Goal: Task Accomplishment & Management: Manage account settings

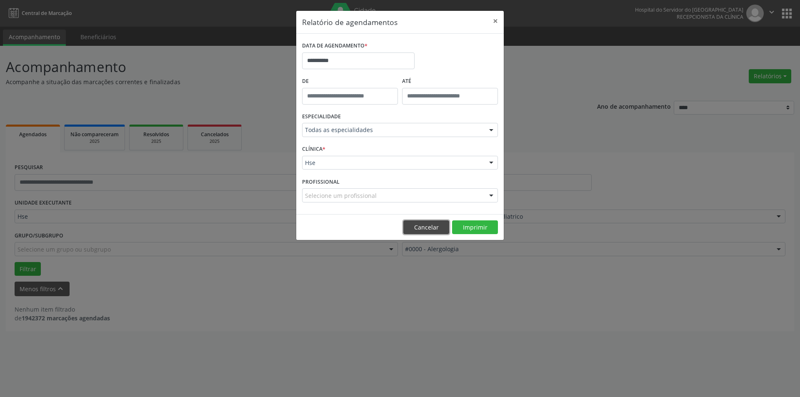
click at [426, 229] on button "Cancelar" at bounding box center [426, 227] width 46 height 14
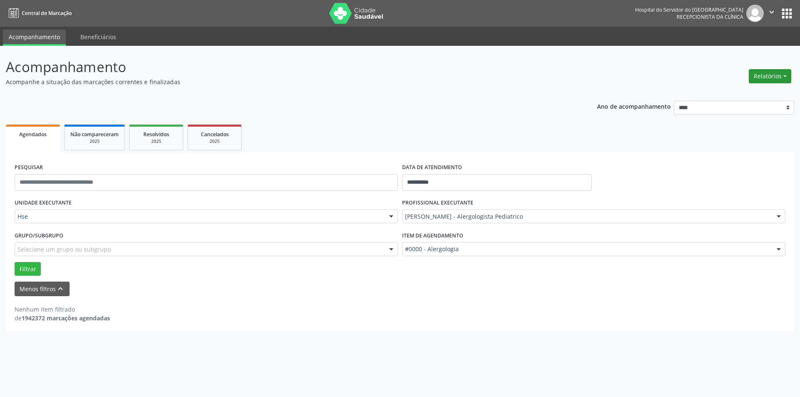
click at [770, 76] on button "Relatórios" at bounding box center [769, 76] width 42 height 14
click at [740, 94] on link "Agendamentos" at bounding box center [747, 94] width 90 height 12
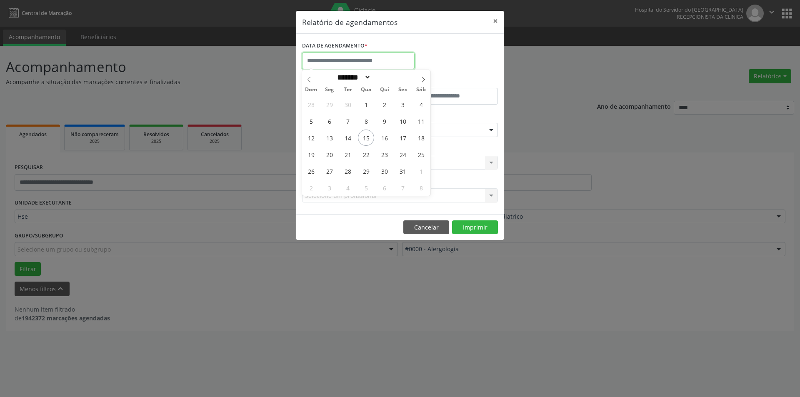
click at [321, 62] on input "text" at bounding box center [358, 60] width 112 height 17
click at [362, 138] on span "15" at bounding box center [366, 138] width 16 height 16
type input "**********"
click at [362, 138] on span "15" at bounding box center [366, 138] width 16 height 16
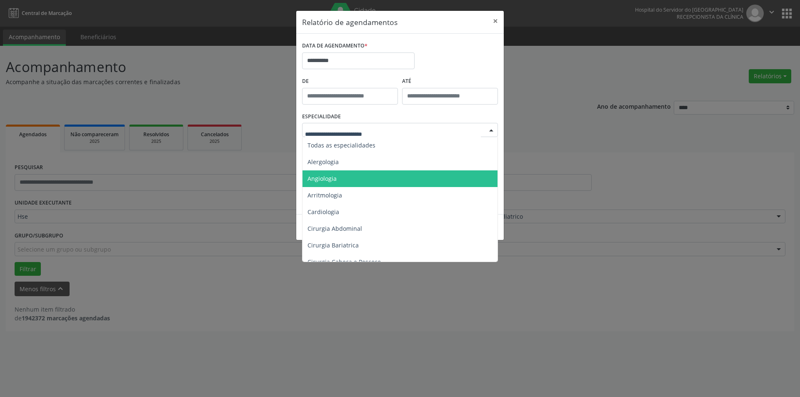
click at [343, 179] on span "Angiologia" at bounding box center [400, 178] width 196 height 17
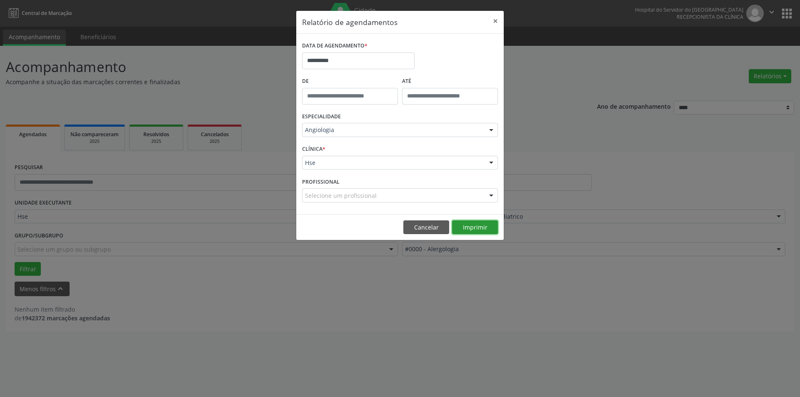
click at [470, 225] on button "Imprimir" at bounding box center [475, 227] width 46 height 14
click at [500, 359] on div "**********" at bounding box center [400, 198] width 800 height 397
click at [333, 60] on input "**********" at bounding box center [358, 60] width 112 height 17
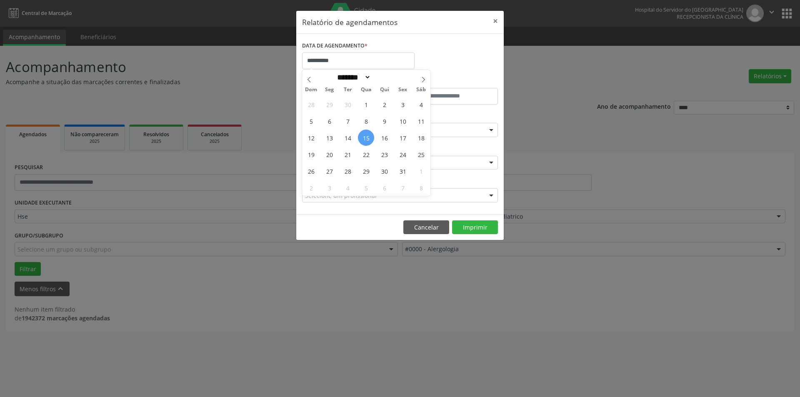
click at [367, 141] on span "15" at bounding box center [366, 138] width 16 height 16
type input "**********"
click at [367, 141] on span "15" at bounding box center [366, 138] width 16 height 16
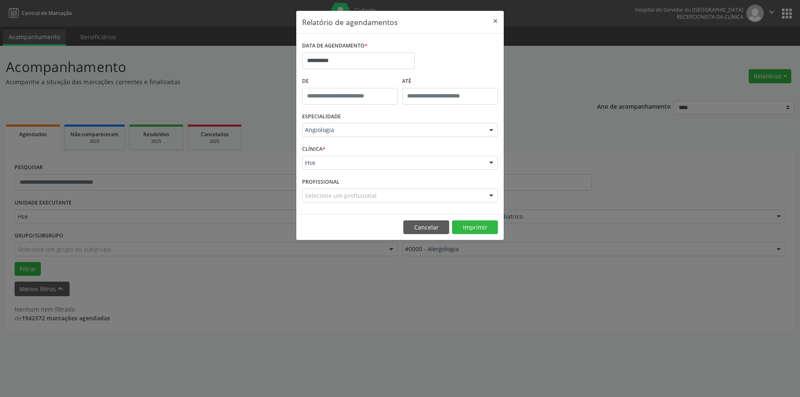
type input "*****"
click at [321, 91] on input "*****" at bounding box center [350, 96] width 96 height 17
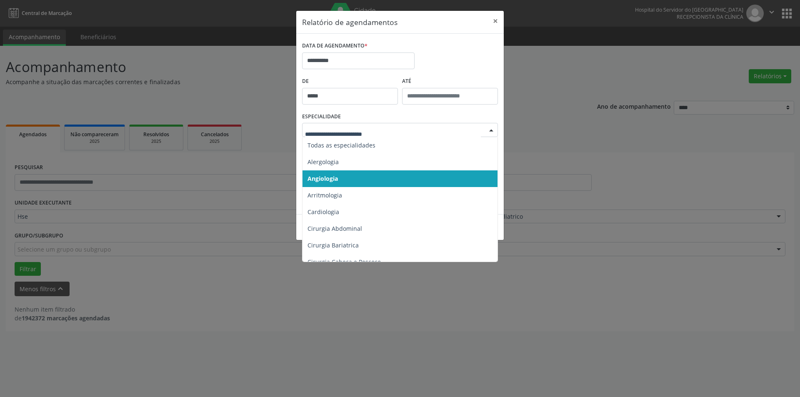
click at [369, 172] on span "Angiologia" at bounding box center [400, 178] width 196 height 17
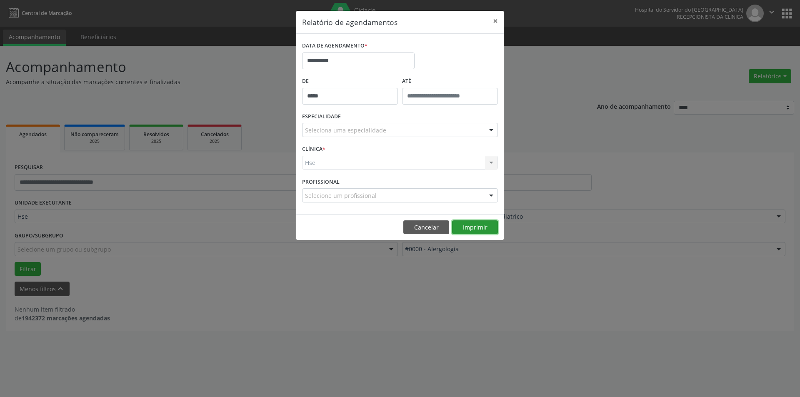
click at [471, 224] on button "Imprimir" at bounding box center [475, 227] width 46 height 14
click at [343, 61] on input "**********" at bounding box center [358, 60] width 112 height 17
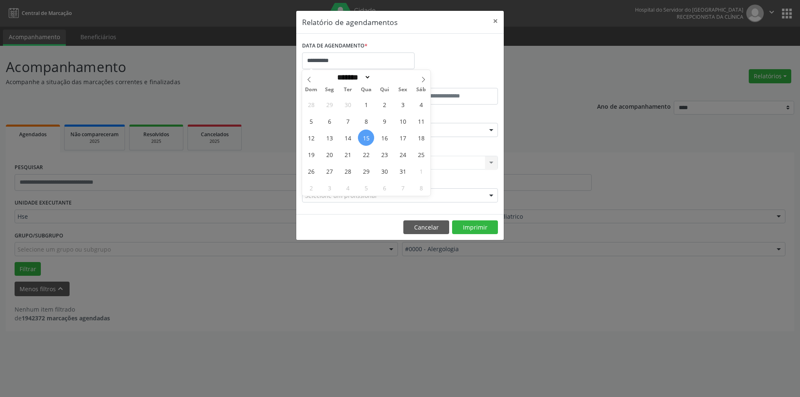
click at [364, 137] on span "15" at bounding box center [366, 138] width 16 height 16
type input "**********"
click at [367, 137] on span "15" at bounding box center [366, 138] width 16 height 16
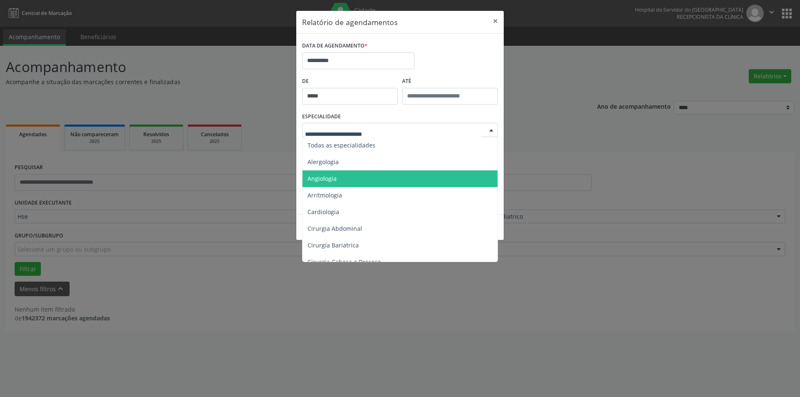
click at [344, 178] on span "Angiologia" at bounding box center [400, 178] width 196 height 17
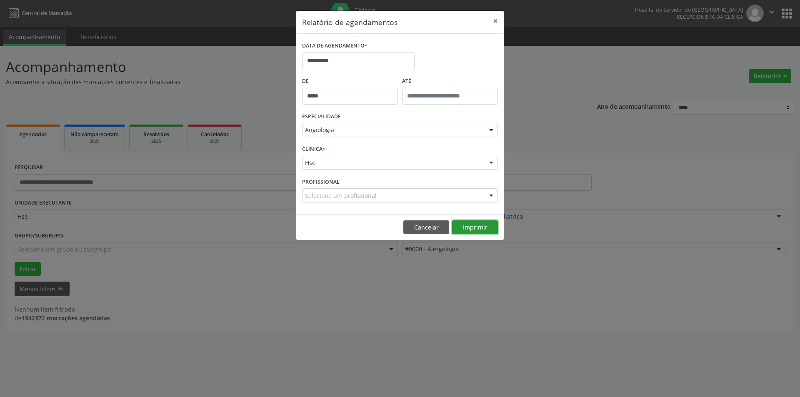
click at [476, 229] on button "Imprimir" at bounding box center [475, 227] width 46 height 14
click at [496, 17] on button "×" at bounding box center [495, 21] width 17 height 20
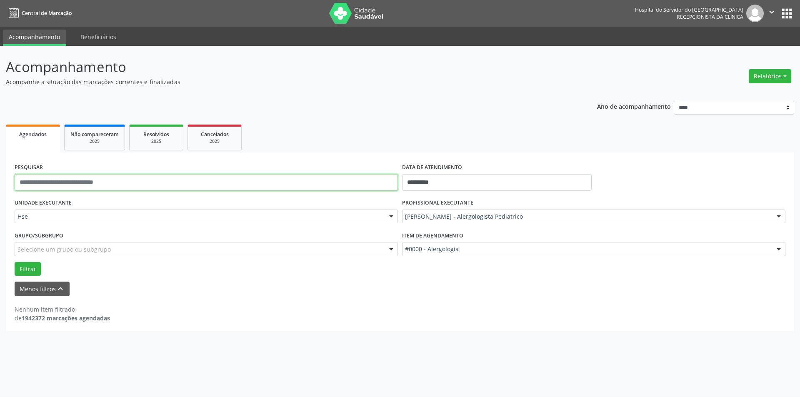
click at [110, 184] on input "text" at bounding box center [206, 182] width 383 height 17
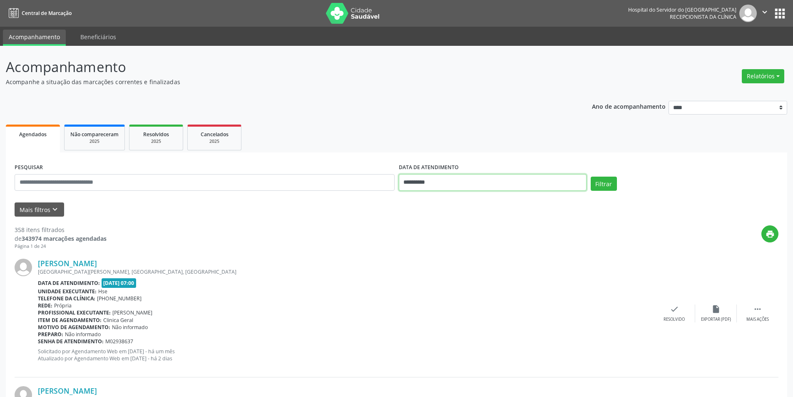
drag, startPoint x: 444, startPoint y: 182, endPoint x: 254, endPoint y: 174, distance: 190.1
click at [254, 174] on div "**********" at bounding box center [396, 178] width 768 height 35
click at [600, 188] on button "Filtrar" at bounding box center [604, 184] width 26 height 14
click at [159, 180] on input "text" at bounding box center [205, 182] width 380 height 17
type input "**********"
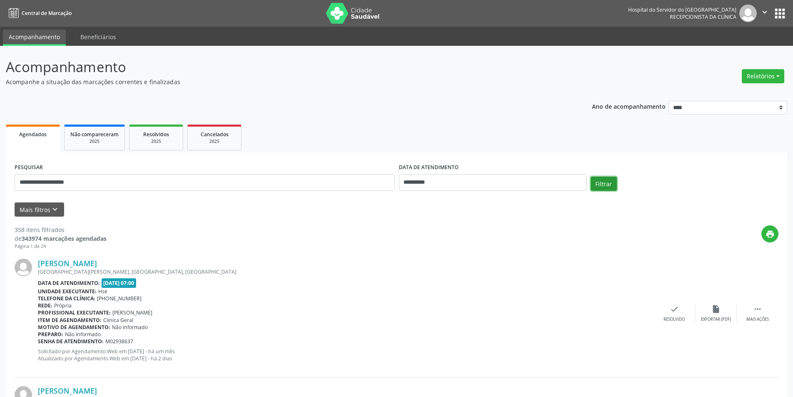
click at [604, 188] on button "Filtrar" at bounding box center [604, 184] width 26 height 14
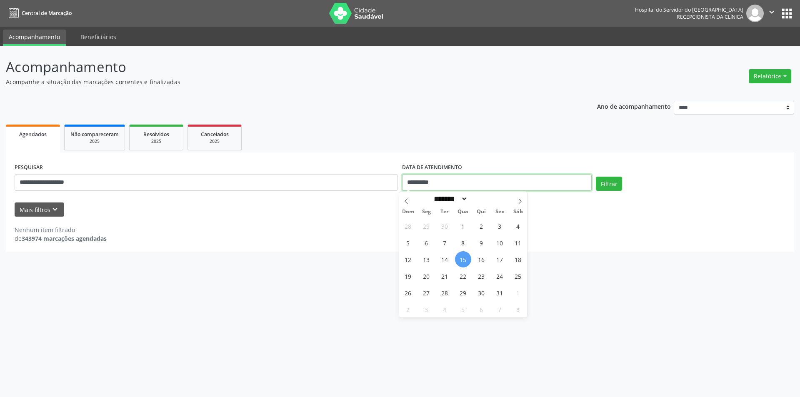
drag, startPoint x: 456, startPoint y: 180, endPoint x: 367, endPoint y: 180, distance: 89.5
click at [367, 180] on div "**********" at bounding box center [399, 178] width 775 height 35
click at [607, 183] on button "Filtrar" at bounding box center [608, 184] width 26 height 14
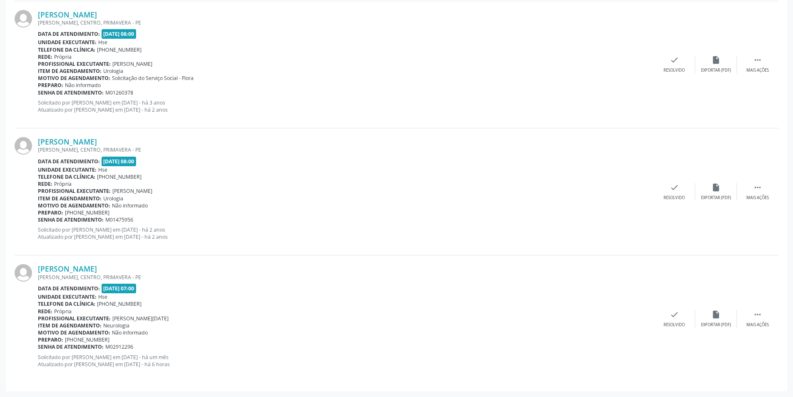
scroll to position [1356, 0]
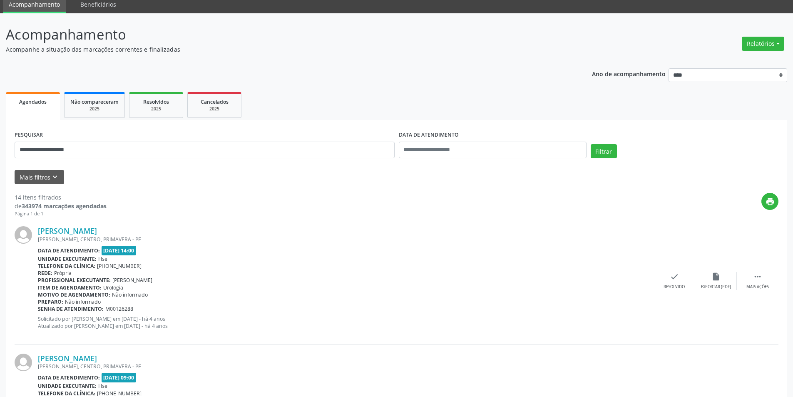
scroll to position [0, 0]
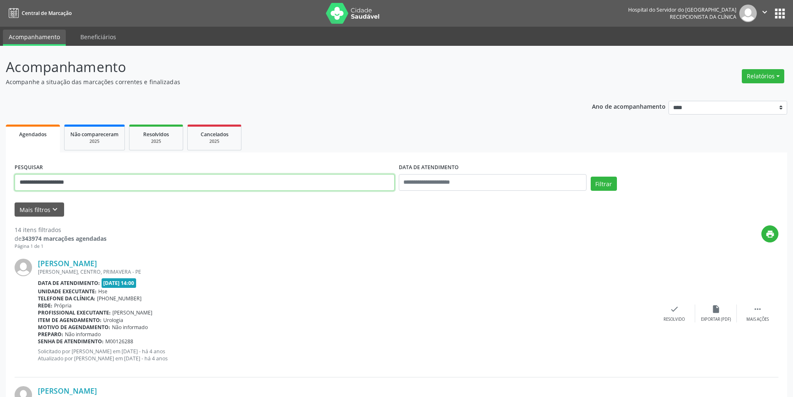
click at [49, 210] on button "Mais filtros keyboard_arrow_down" at bounding box center [40, 209] width 50 height 15
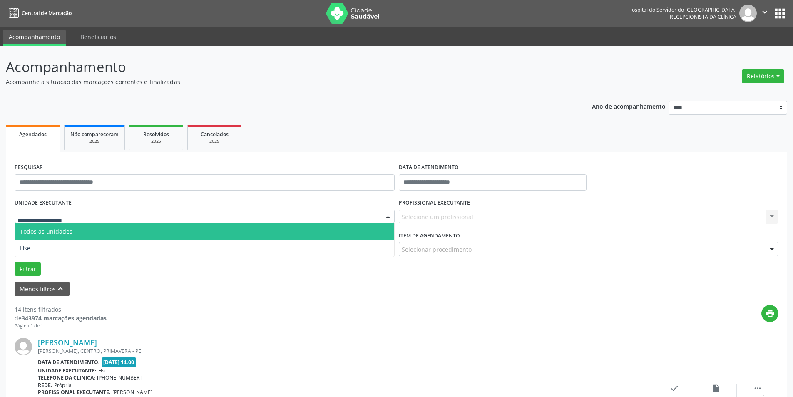
drag, startPoint x: 95, startPoint y: 219, endPoint x: 95, endPoint y: 230, distance: 11.2
click at [96, 219] on div at bounding box center [205, 216] width 380 height 14
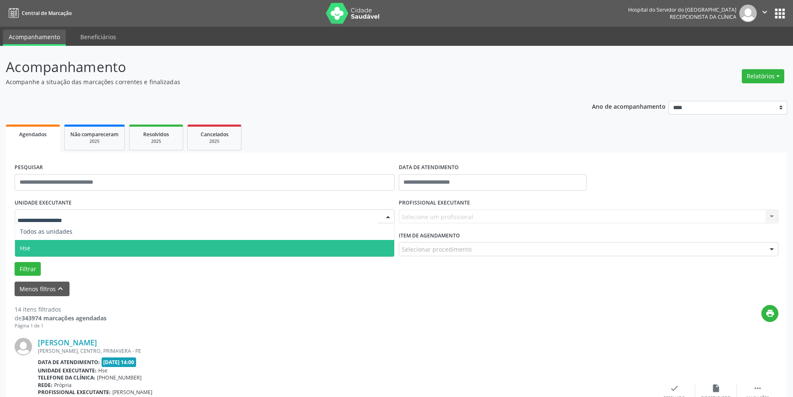
drag, startPoint x: 93, startPoint y: 242, endPoint x: 107, endPoint y: 234, distance: 16.2
click at [94, 243] on span "Hse" at bounding box center [204, 248] width 379 height 17
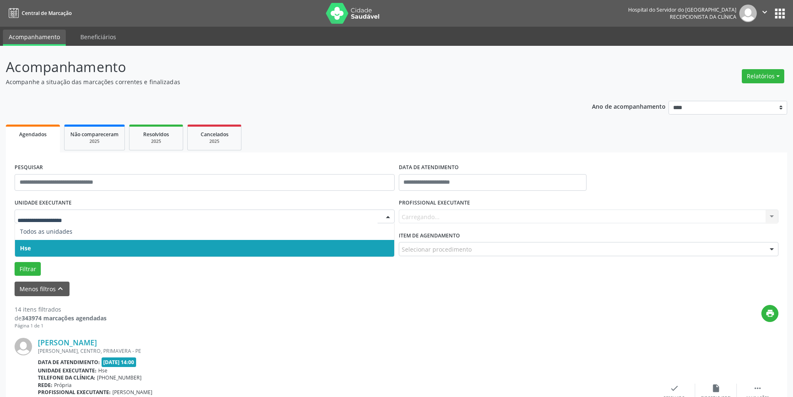
click at [105, 243] on span "Hse" at bounding box center [204, 248] width 379 height 17
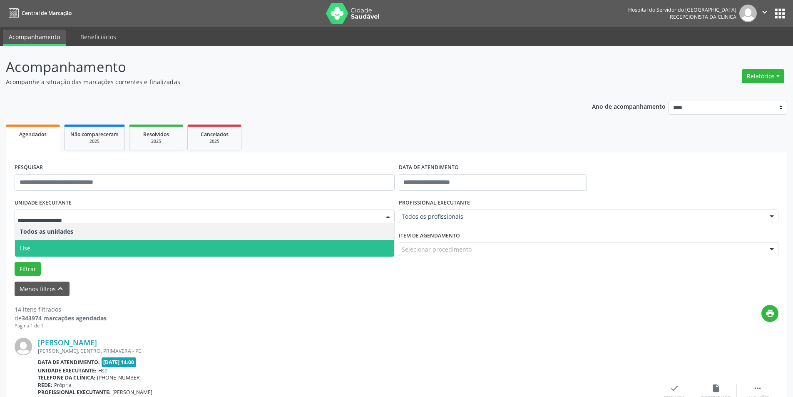
click at [112, 243] on span "Hse" at bounding box center [204, 248] width 379 height 17
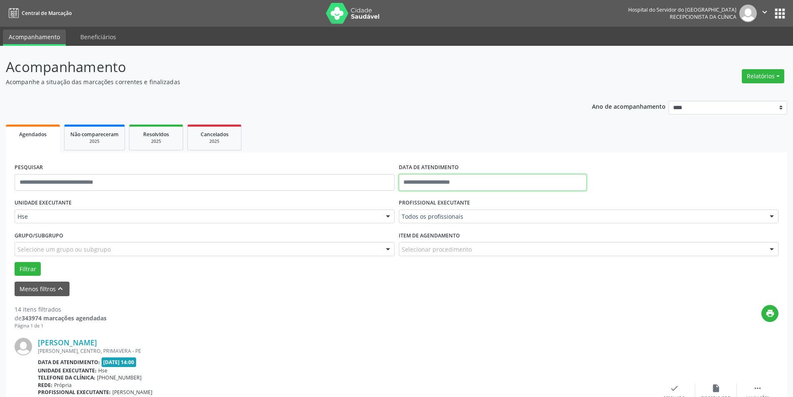
click at [452, 177] on input "text" at bounding box center [493, 182] width 188 height 17
click at [459, 257] on span "15" at bounding box center [463, 259] width 16 height 16
type input "**********"
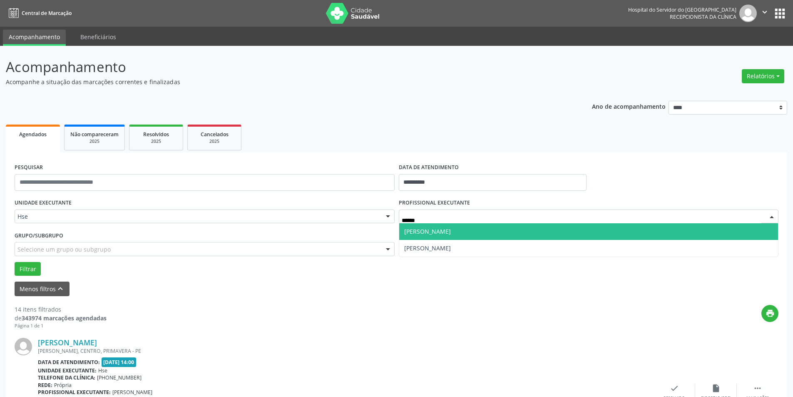
type input "*******"
click at [451, 233] on span "[PERSON_NAME]" at bounding box center [427, 231] width 47 height 8
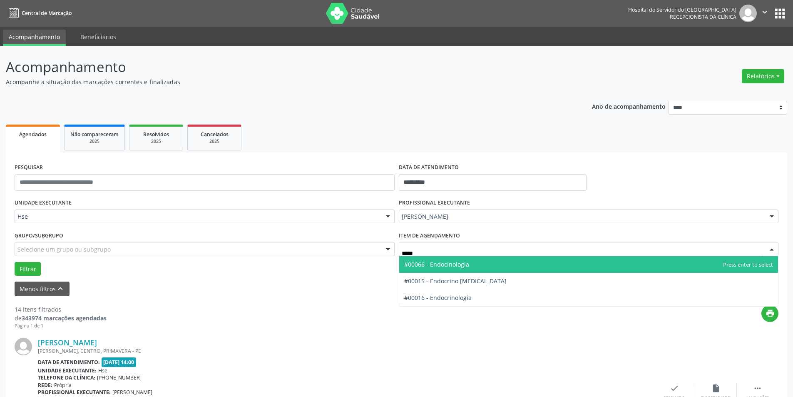
type input "******"
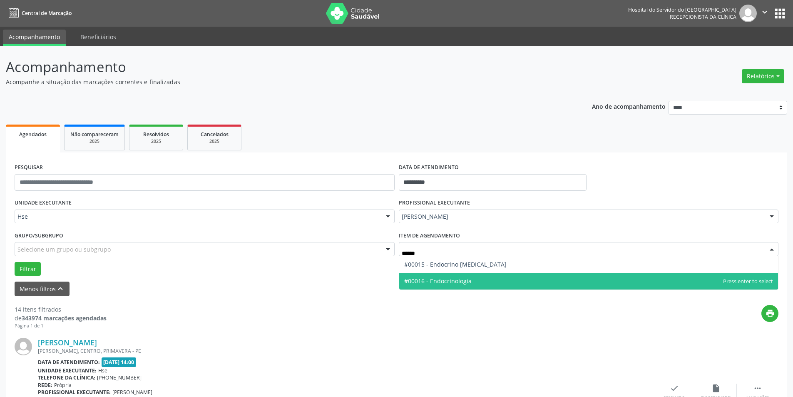
click at [461, 279] on span "#00016 - Endocrinologia" at bounding box center [437, 281] width 67 height 8
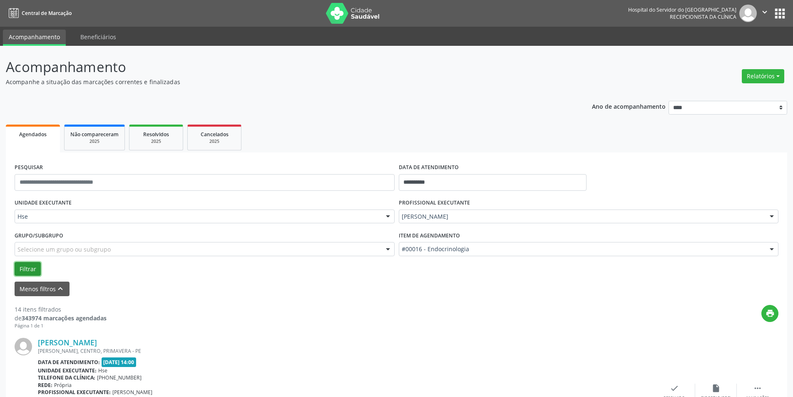
click at [24, 272] on button "Filtrar" at bounding box center [28, 269] width 26 height 14
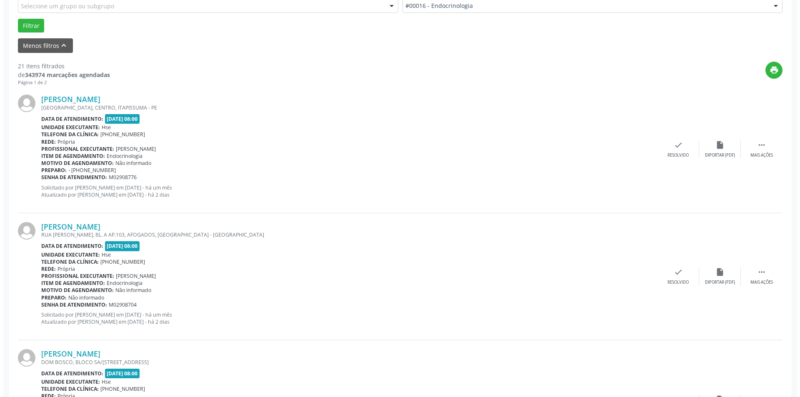
scroll to position [250, 0]
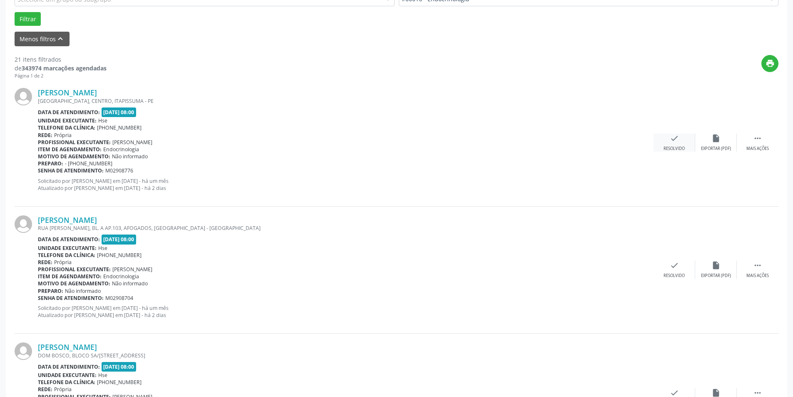
click at [673, 145] on div "check Resolvido" at bounding box center [675, 143] width 42 height 18
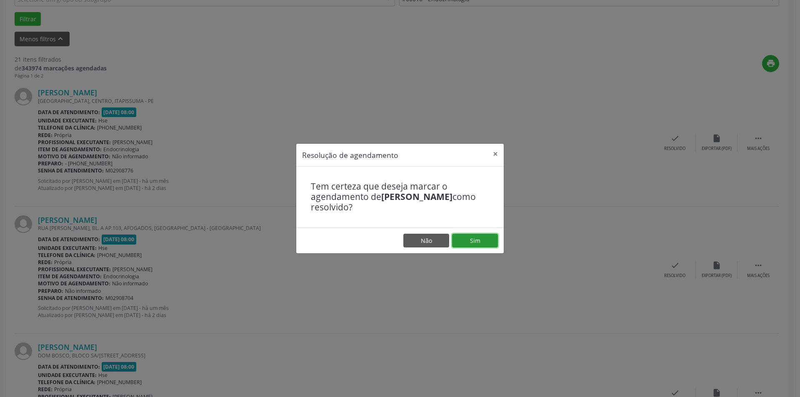
drag, startPoint x: 486, startPoint y: 242, endPoint x: 478, endPoint y: 233, distance: 12.1
click at [486, 242] on button "Sim" at bounding box center [475, 241] width 46 height 14
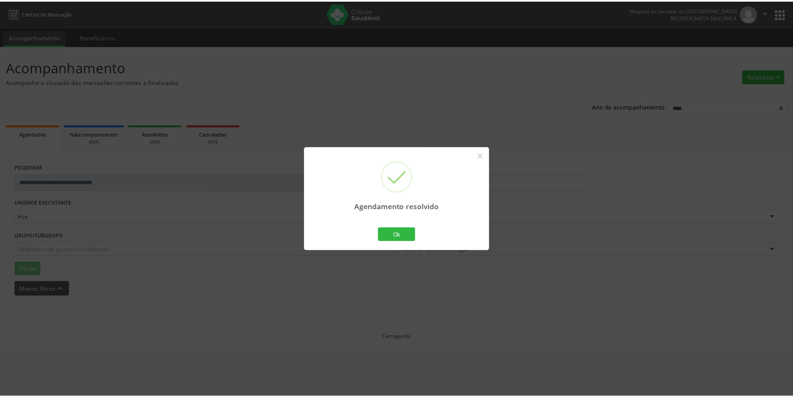
scroll to position [0, 0]
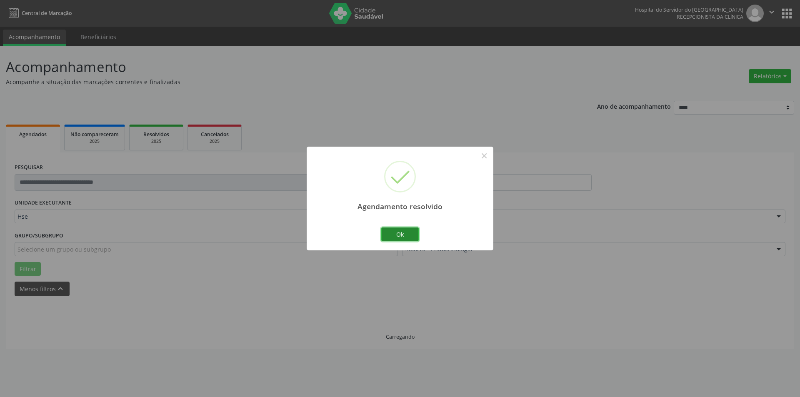
click at [407, 238] on button "Ok" at bounding box center [399, 234] width 37 height 14
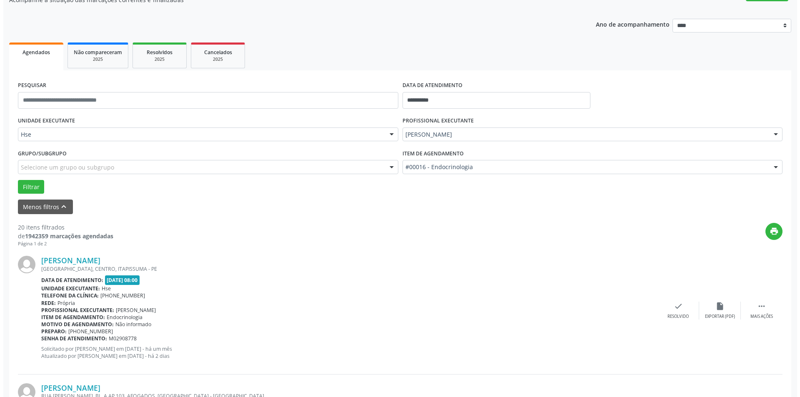
scroll to position [125, 0]
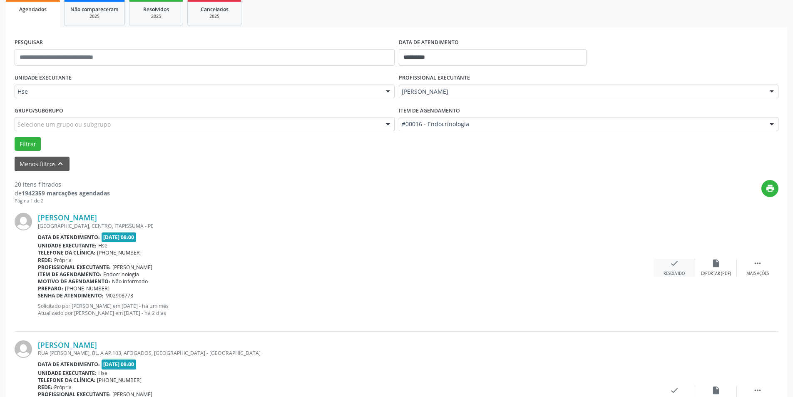
click at [672, 269] on div "check Resolvido" at bounding box center [675, 268] width 42 height 18
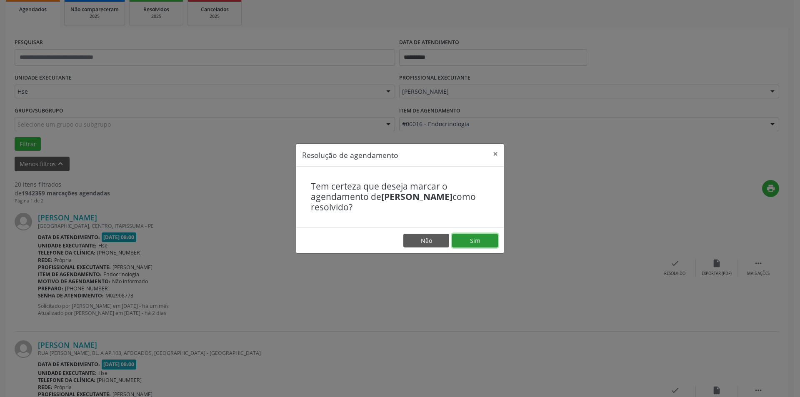
click at [479, 242] on button "Sim" at bounding box center [475, 241] width 46 height 14
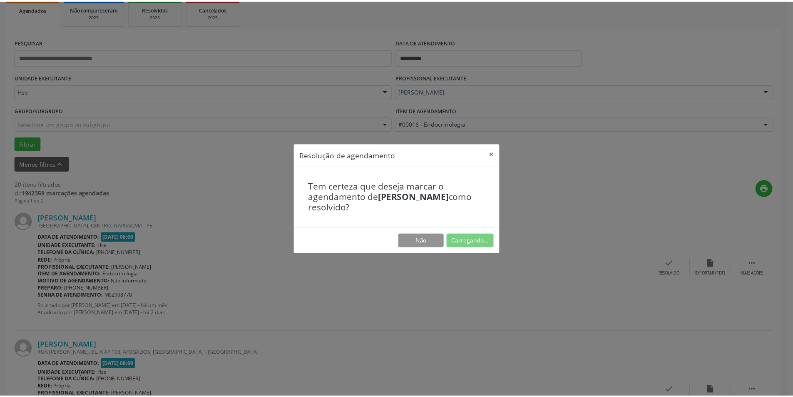
scroll to position [0, 0]
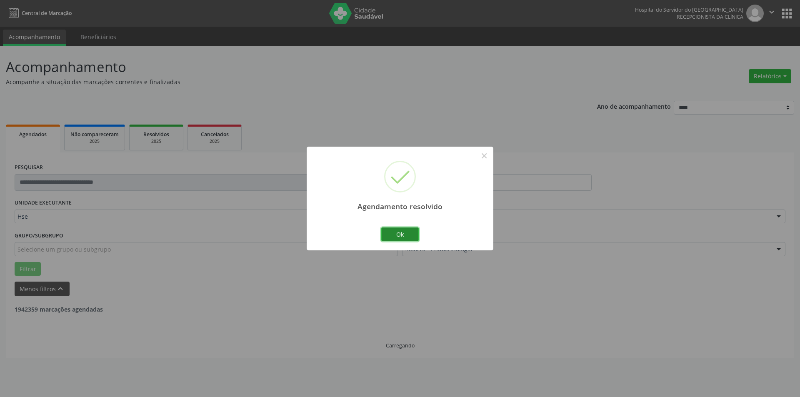
click at [408, 229] on button "Ok" at bounding box center [399, 234] width 37 height 14
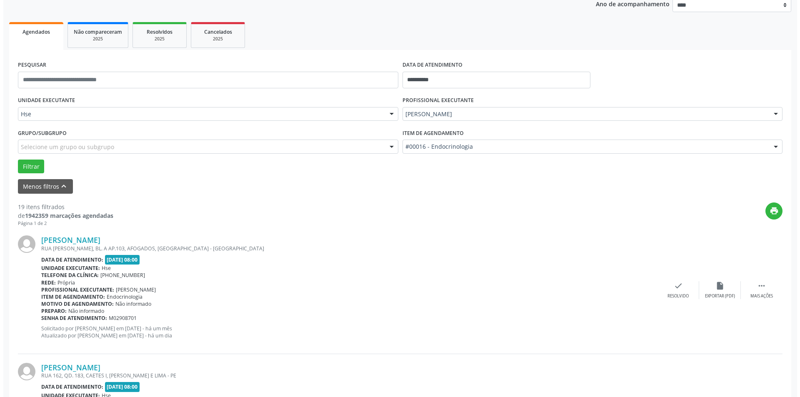
scroll to position [125, 0]
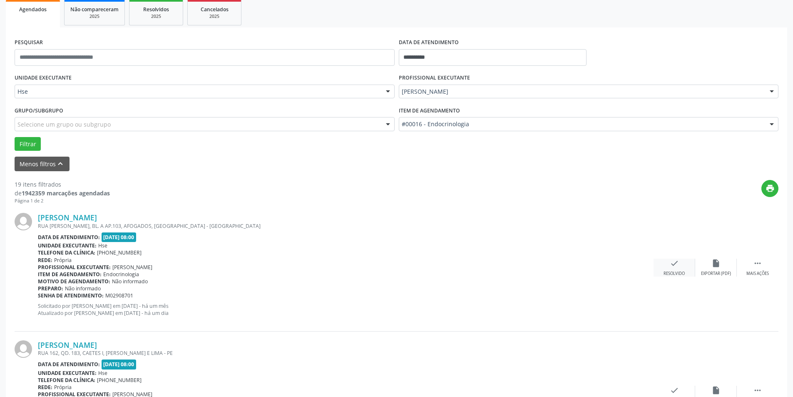
click at [669, 274] on div "Resolvido" at bounding box center [674, 274] width 21 height 6
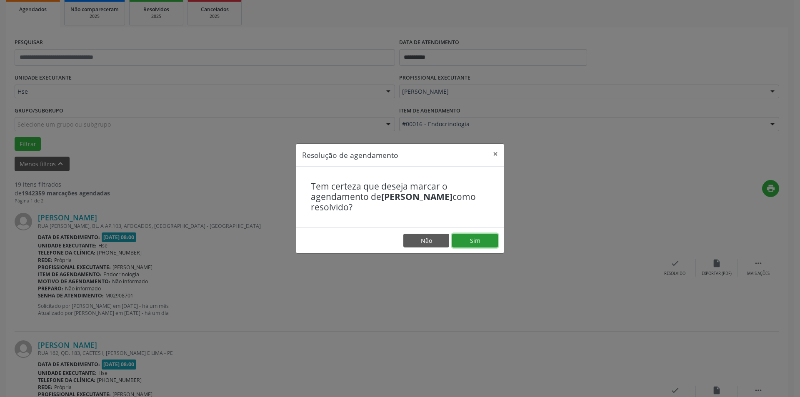
click at [484, 243] on button "Sim" at bounding box center [475, 241] width 46 height 14
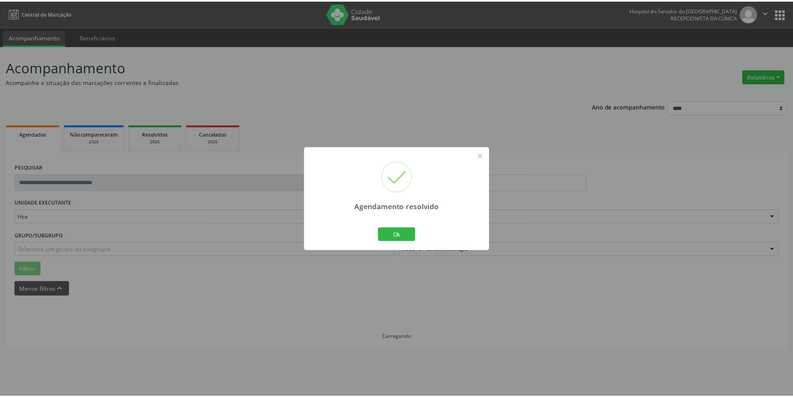
scroll to position [0, 0]
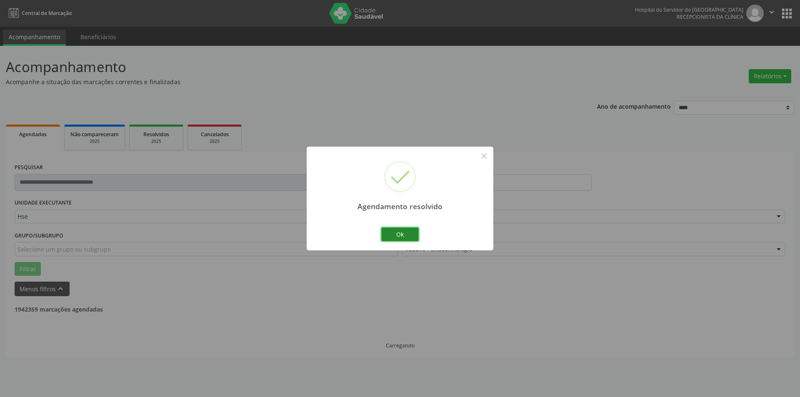
click at [406, 231] on button "Ok" at bounding box center [399, 234] width 37 height 14
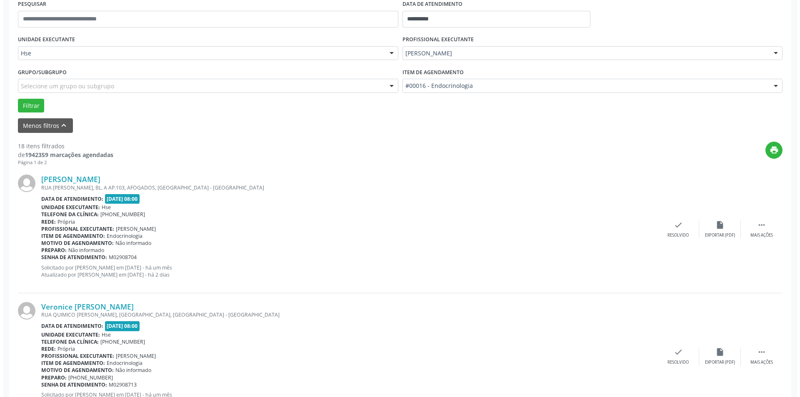
scroll to position [167, 0]
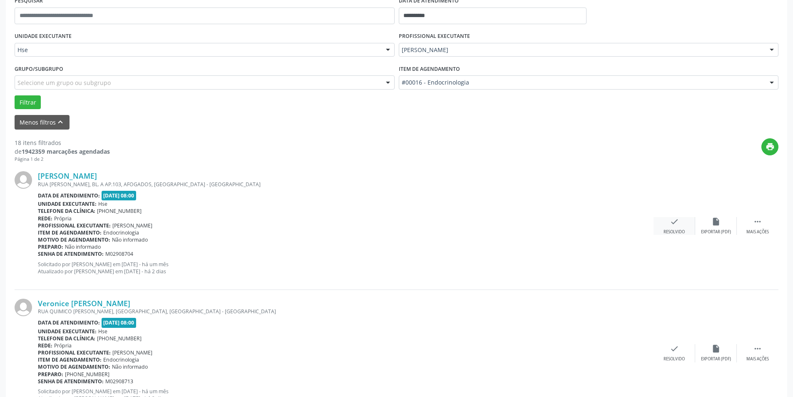
click at [664, 222] on div "check Resolvido" at bounding box center [675, 226] width 42 height 18
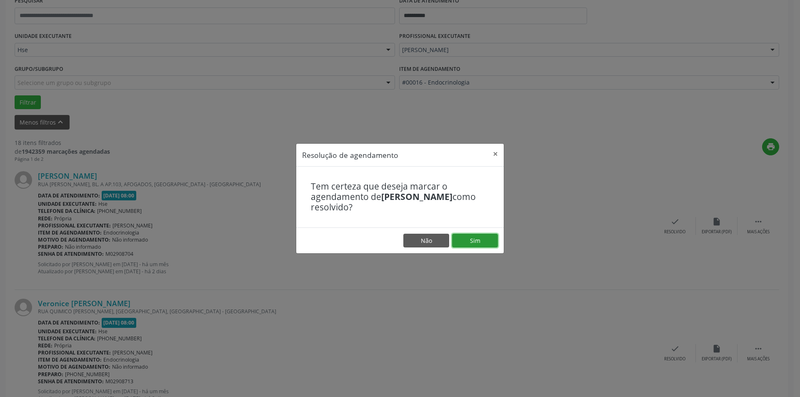
click at [477, 237] on button "Sim" at bounding box center [475, 241] width 46 height 14
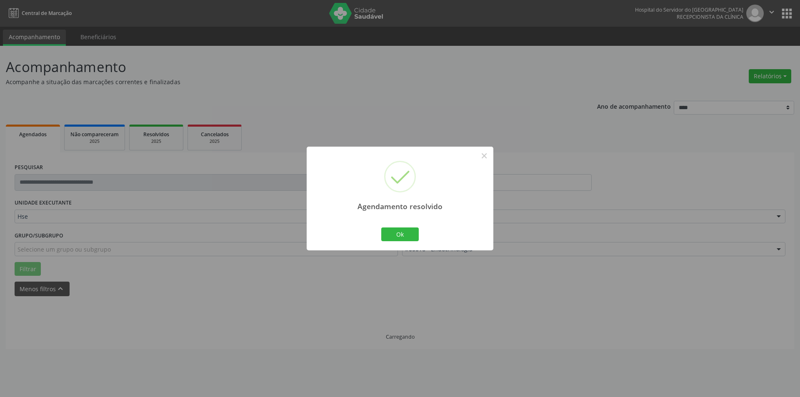
scroll to position [0, 0]
click at [398, 234] on button "Ok" at bounding box center [399, 234] width 37 height 14
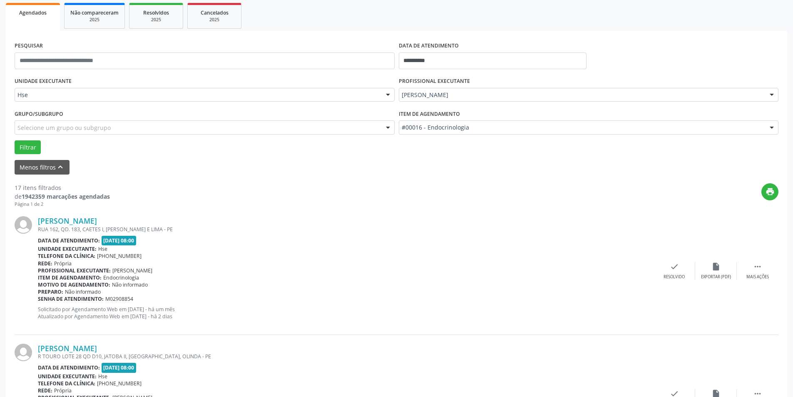
scroll to position [125, 0]
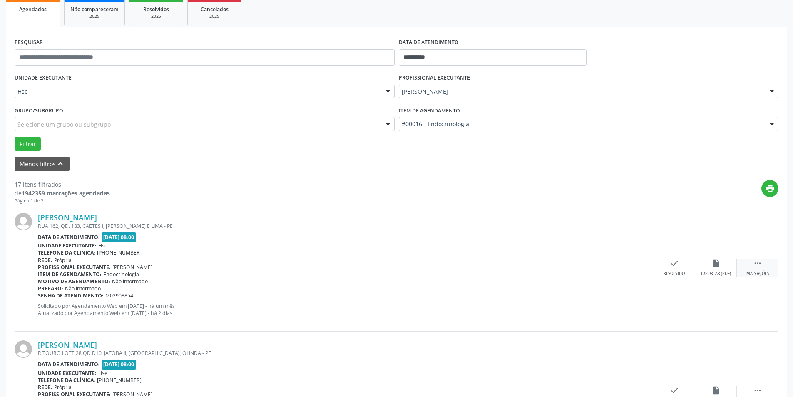
click at [766, 262] on div " Mais ações" at bounding box center [758, 268] width 42 height 18
click at [715, 265] on icon "alarm_off" at bounding box center [716, 263] width 9 height 9
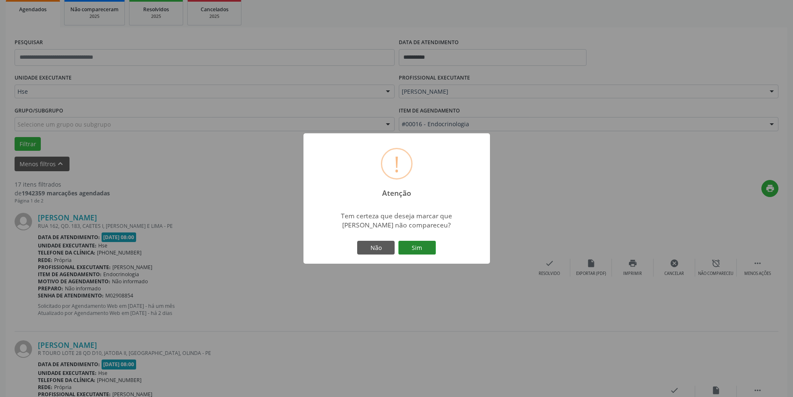
click at [429, 252] on button "Sim" at bounding box center [417, 248] width 37 height 14
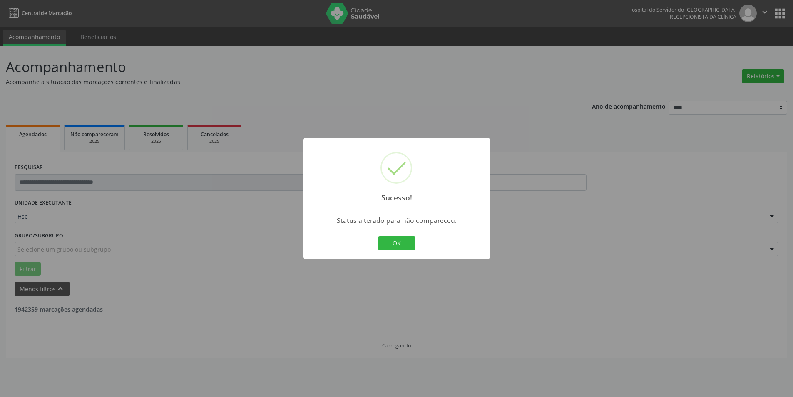
scroll to position [0, 0]
click at [404, 241] on button "OK" at bounding box center [399, 243] width 37 height 14
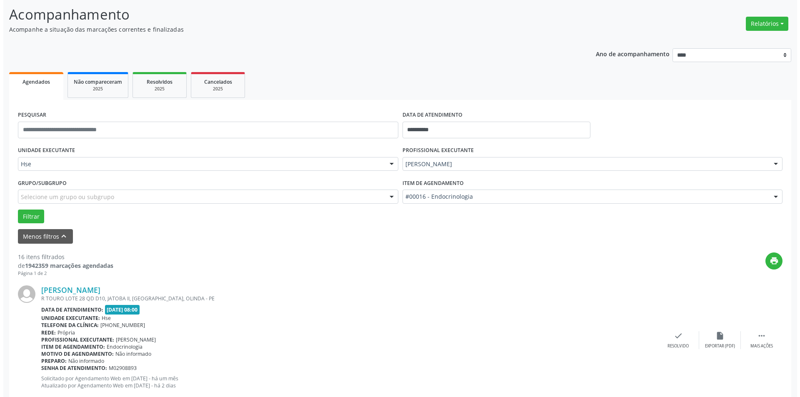
scroll to position [125, 0]
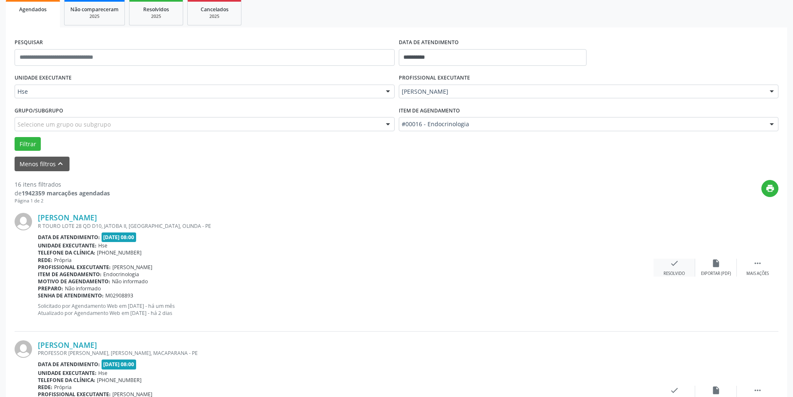
click at [669, 271] on div "Resolvido" at bounding box center [674, 274] width 21 height 6
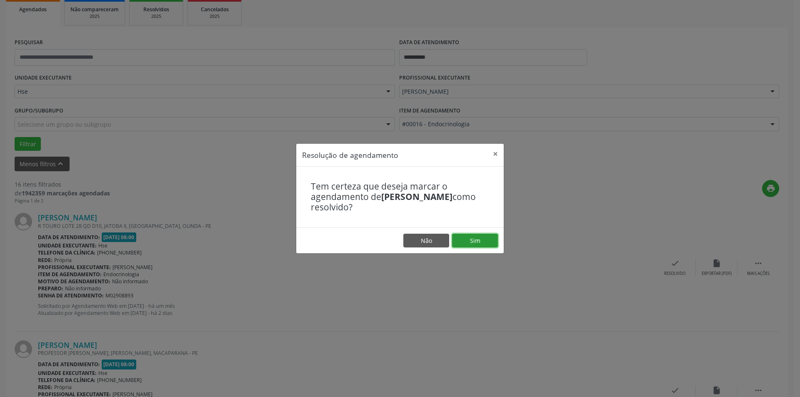
click at [474, 243] on button "Sim" at bounding box center [475, 241] width 46 height 14
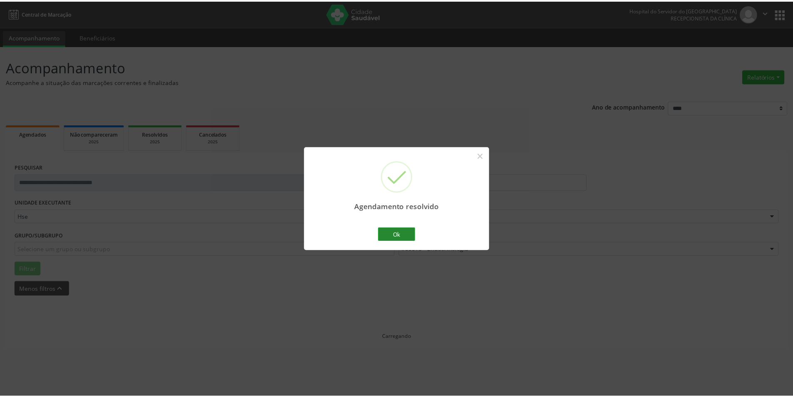
scroll to position [0, 0]
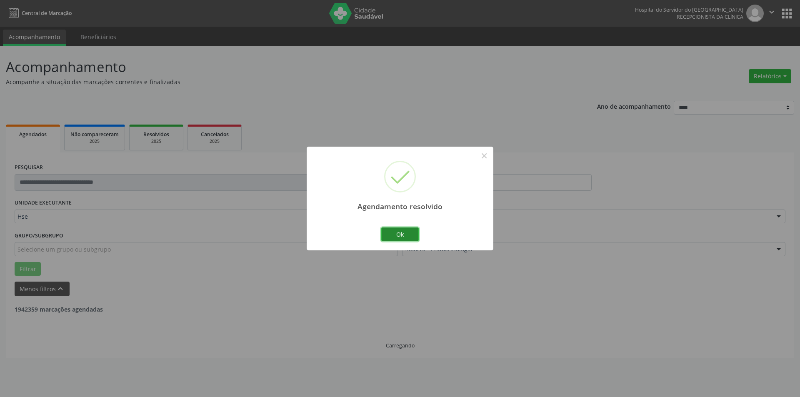
click at [400, 230] on button "Ok" at bounding box center [399, 234] width 37 height 14
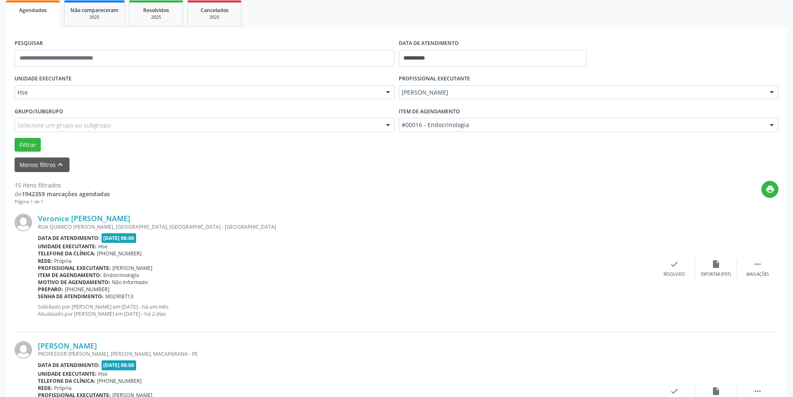
scroll to position [125, 0]
click at [758, 266] on icon "" at bounding box center [757, 263] width 9 height 9
click at [728, 270] on div "alarm_off Não compareceu" at bounding box center [716, 268] width 42 height 18
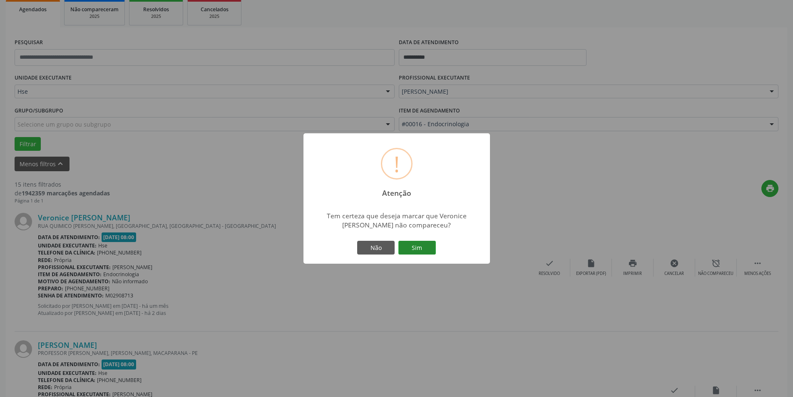
click at [424, 246] on button "Sim" at bounding box center [417, 248] width 37 height 14
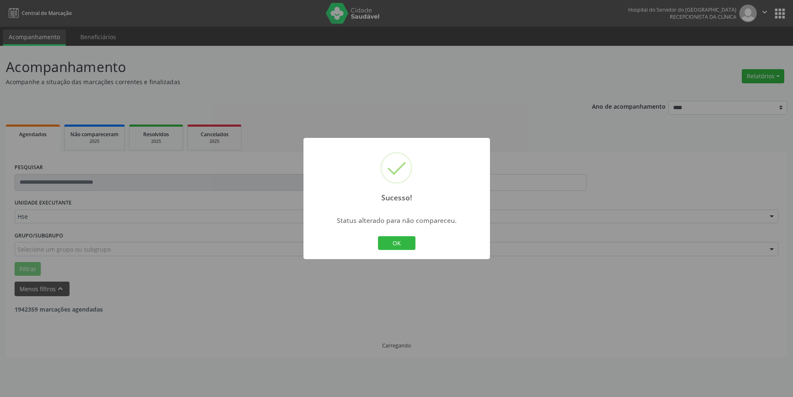
scroll to position [0, 0]
click at [397, 247] on button "OK" at bounding box center [399, 243] width 37 height 14
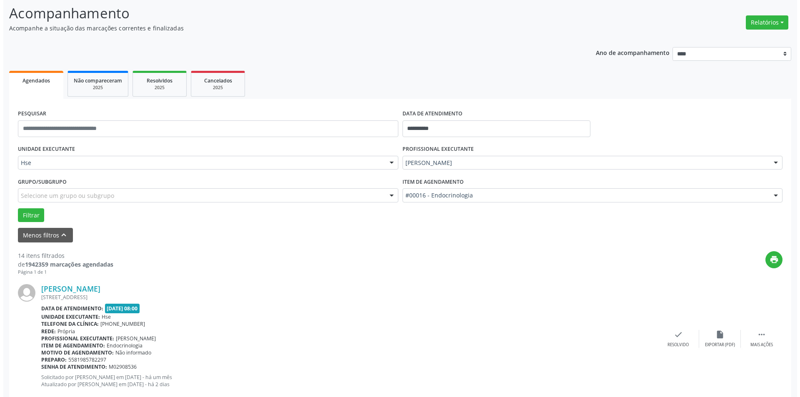
scroll to position [125, 0]
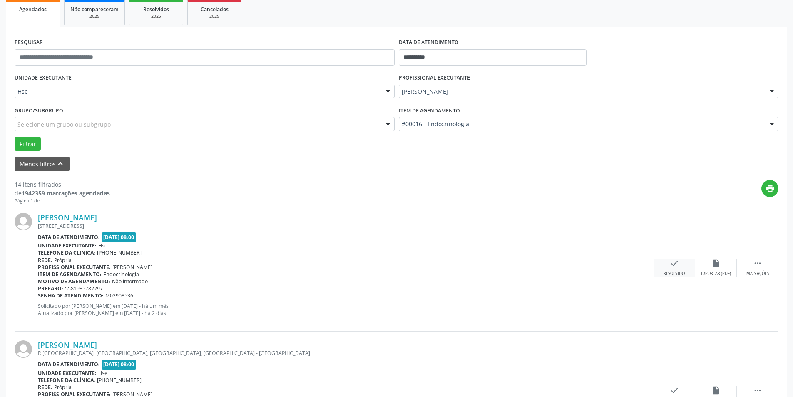
click at [666, 275] on div "Resolvido" at bounding box center [674, 274] width 21 height 6
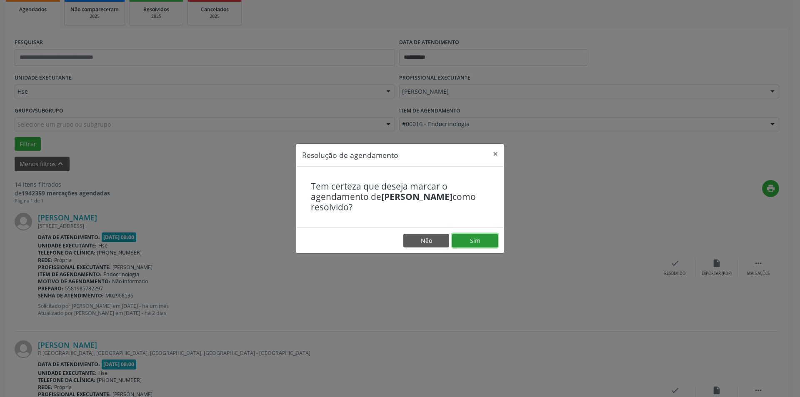
click at [487, 244] on button "Sim" at bounding box center [475, 241] width 46 height 14
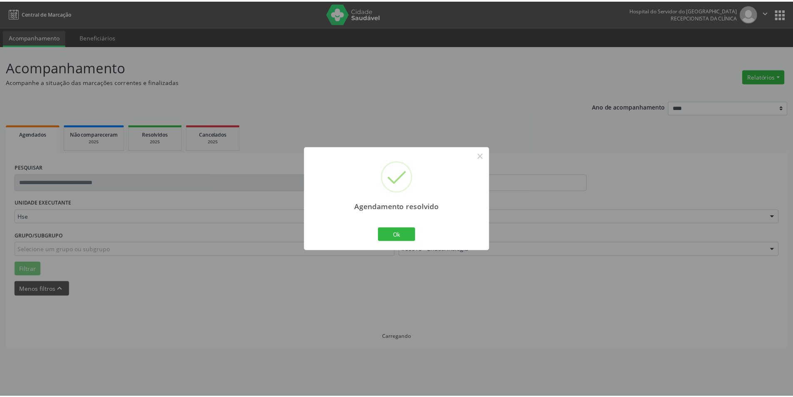
scroll to position [0, 0]
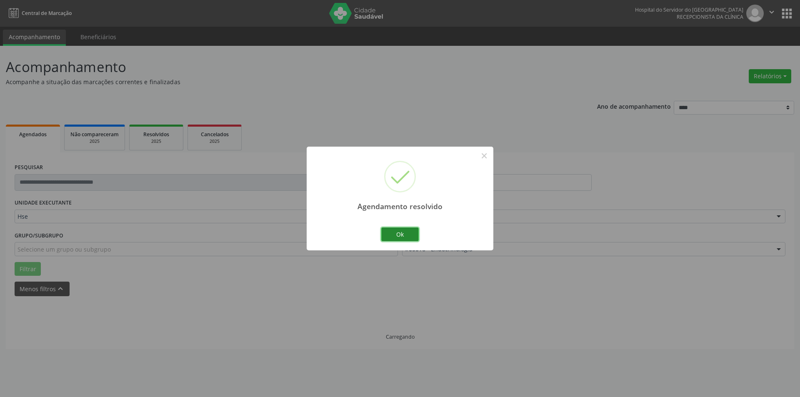
click at [416, 238] on button "Ok" at bounding box center [399, 234] width 37 height 14
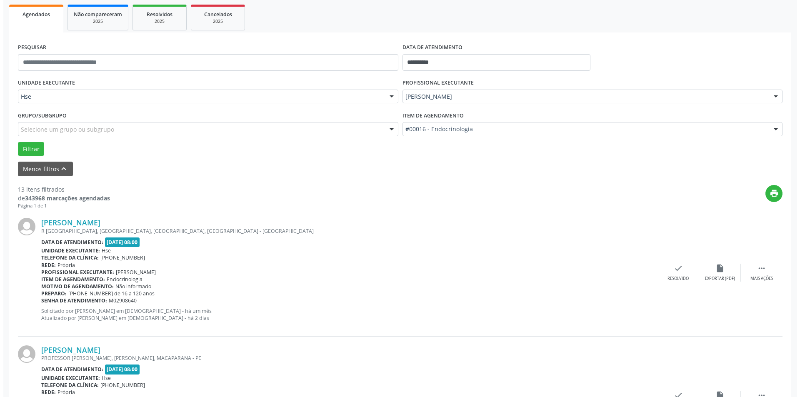
scroll to position [125, 0]
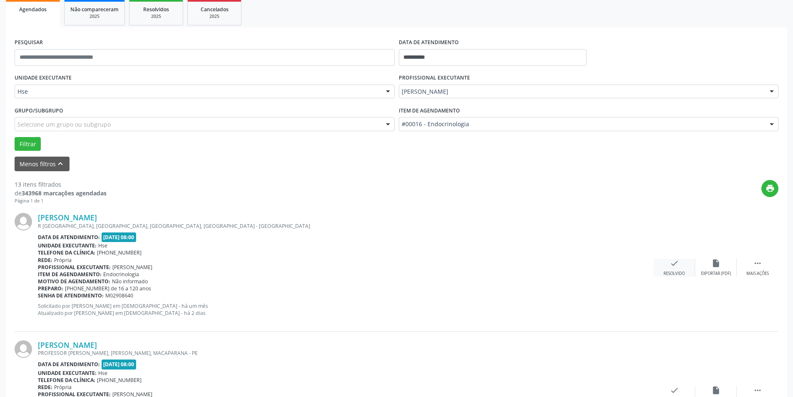
click at [681, 272] on div "Resolvido" at bounding box center [674, 274] width 21 height 6
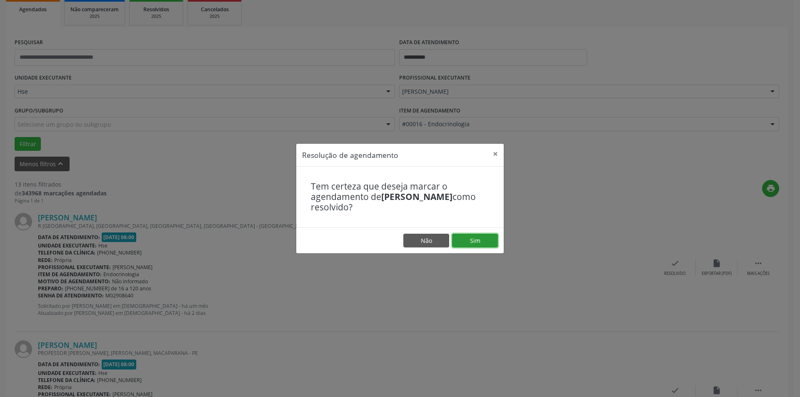
click at [473, 235] on button "Sim" at bounding box center [475, 241] width 46 height 14
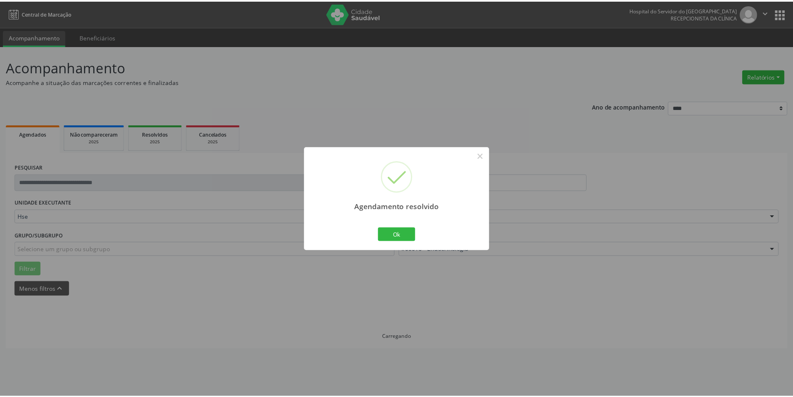
scroll to position [0, 0]
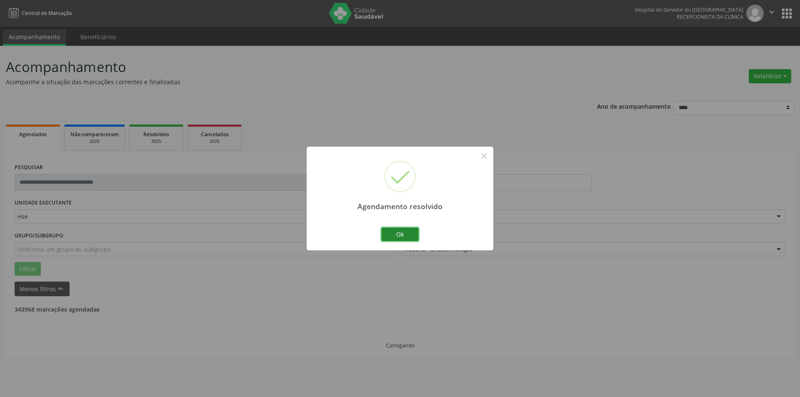
click at [403, 240] on button "Ok" at bounding box center [399, 234] width 37 height 14
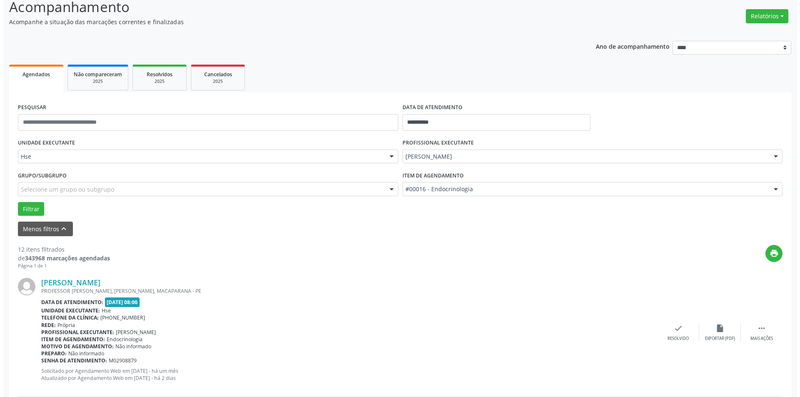
scroll to position [167, 0]
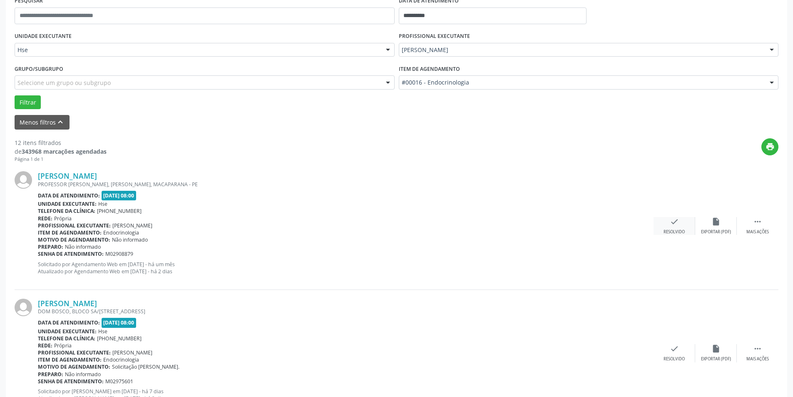
click at [665, 227] on div "check Resolvido" at bounding box center [675, 226] width 42 height 18
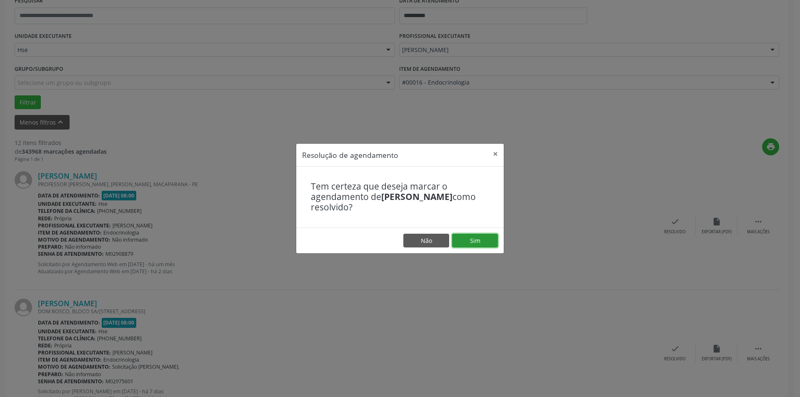
click at [489, 242] on button "Sim" at bounding box center [475, 241] width 46 height 14
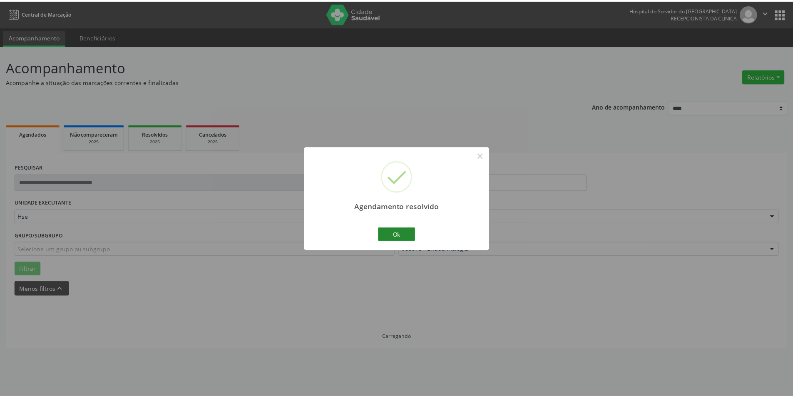
scroll to position [0, 0]
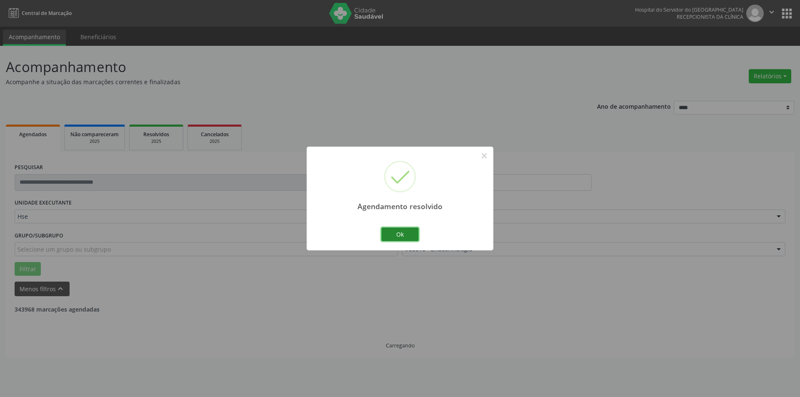
click at [399, 235] on button "Ok" at bounding box center [399, 234] width 37 height 14
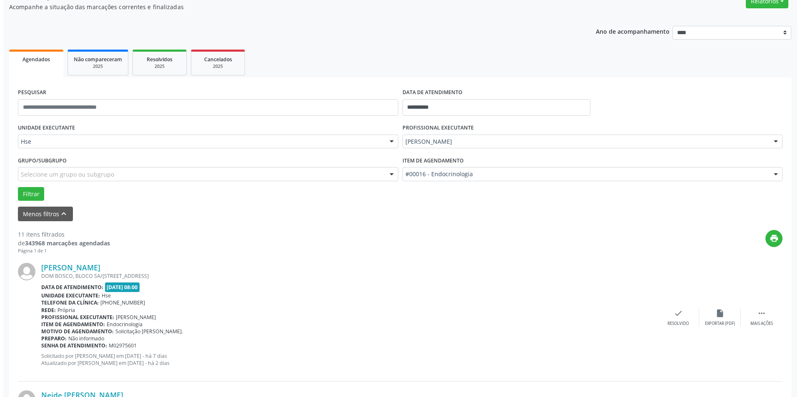
scroll to position [167, 0]
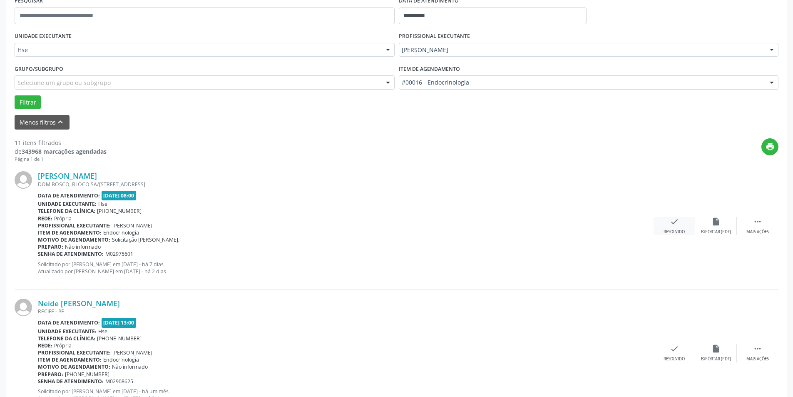
click at [668, 226] on div "check Resolvido" at bounding box center [675, 226] width 42 height 18
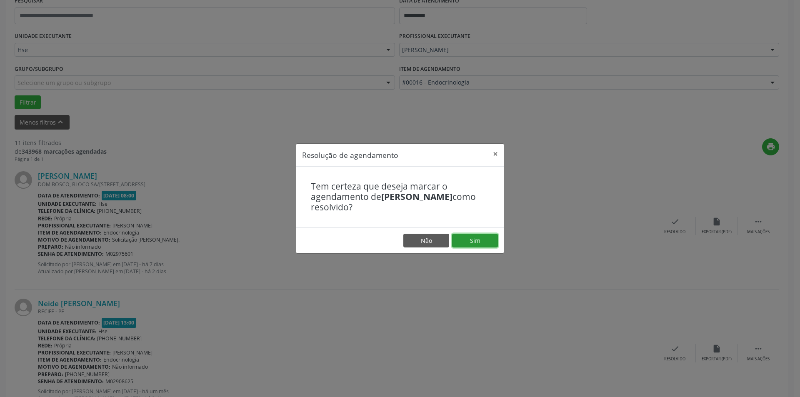
click at [475, 238] on button "Sim" at bounding box center [475, 241] width 46 height 14
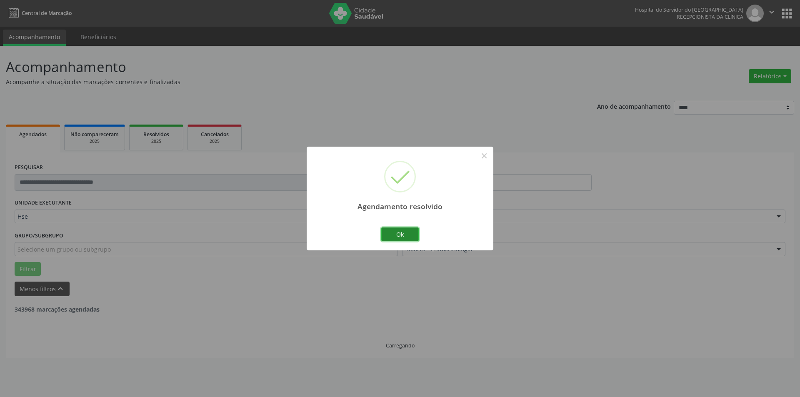
click at [404, 233] on button "Ok" at bounding box center [399, 234] width 37 height 14
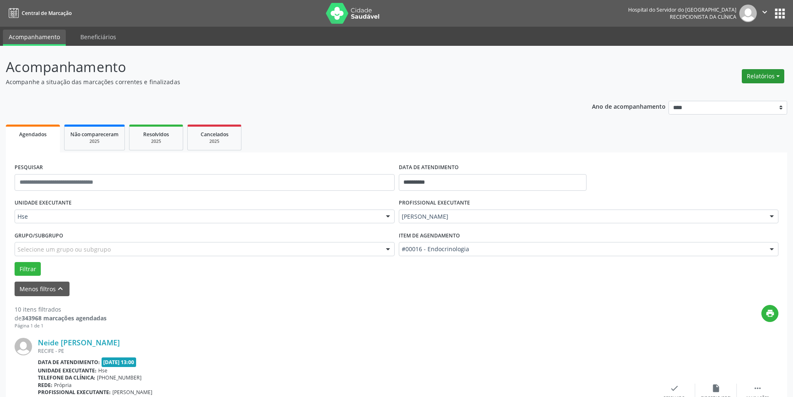
click at [773, 78] on button "Relatórios" at bounding box center [763, 76] width 42 height 14
click at [720, 93] on link "Agendamentos" at bounding box center [740, 94] width 90 height 12
select select "*"
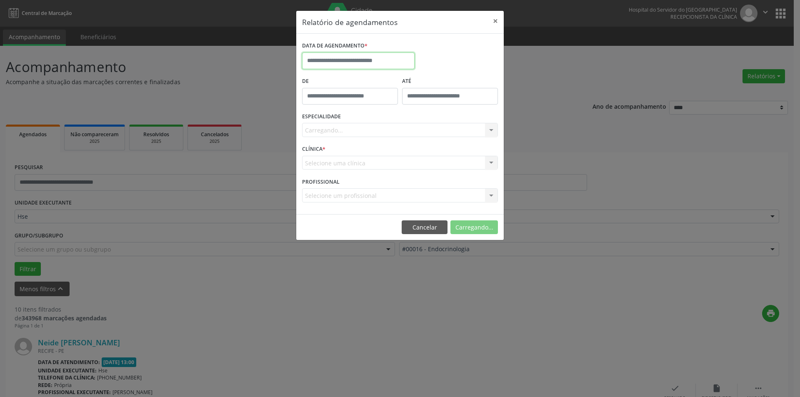
click at [359, 63] on input "text" at bounding box center [358, 60] width 112 height 17
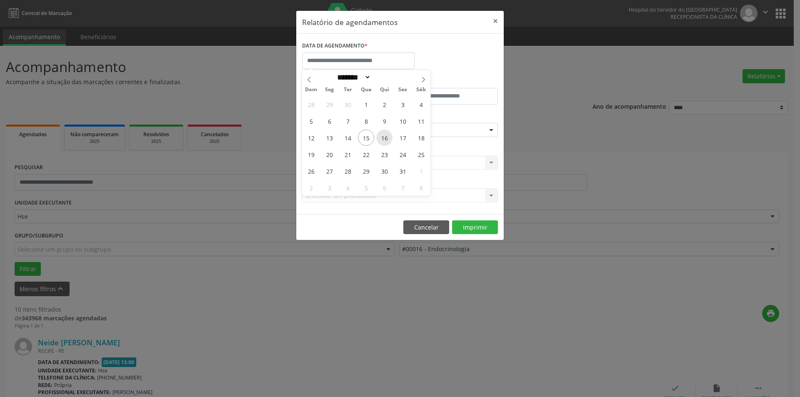
click at [388, 137] on span "16" at bounding box center [384, 138] width 16 height 16
type input "**********"
click at [388, 137] on span "16" at bounding box center [384, 138] width 16 height 16
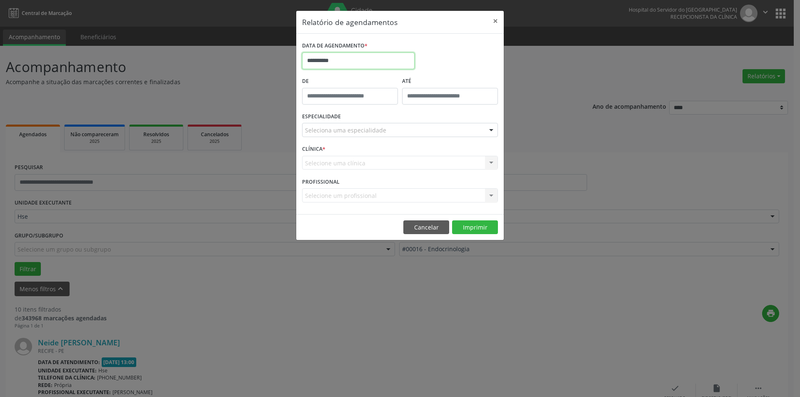
click at [349, 65] on input "**********" at bounding box center [358, 60] width 112 height 17
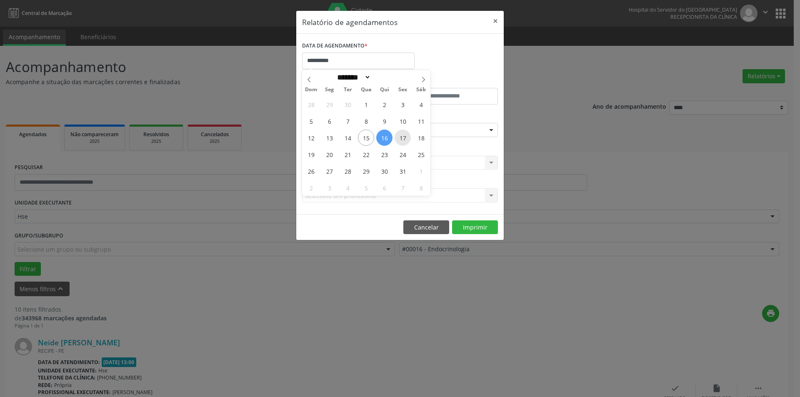
click at [405, 137] on span "17" at bounding box center [402, 138] width 16 height 16
type input "**********"
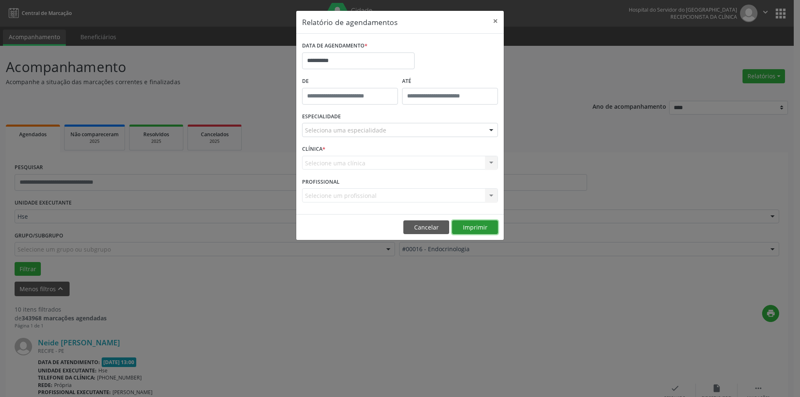
click at [483, 226] on button "Imprimir" at bounding box center [475, 227] width 46 height 14
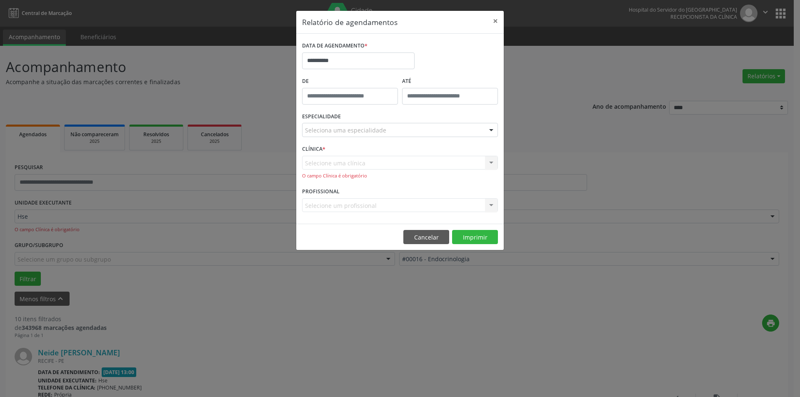
drag, startPoint x: 446, startPoint y: 125, endPoint x: 441, endPoint y: 127, distance: 6.1
click at [446, 125] on div "Seleciona uma especialidade" at bounding box center [400, 130] width 196 height 14
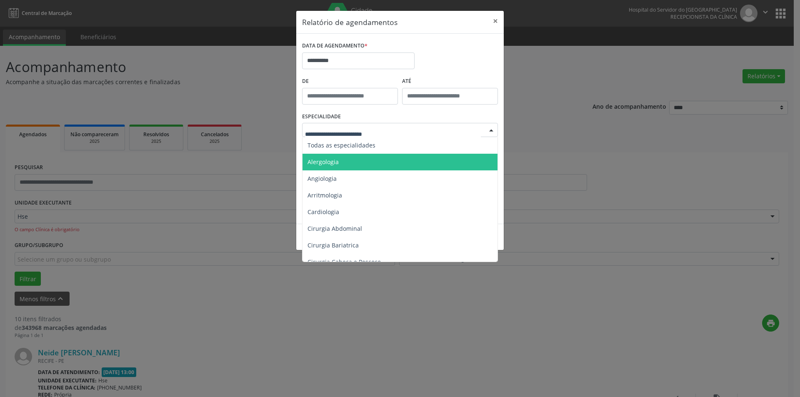
click at [423, 151] on span "Todas as especialidades" at bounding box center [400, 145] width 196 height 17
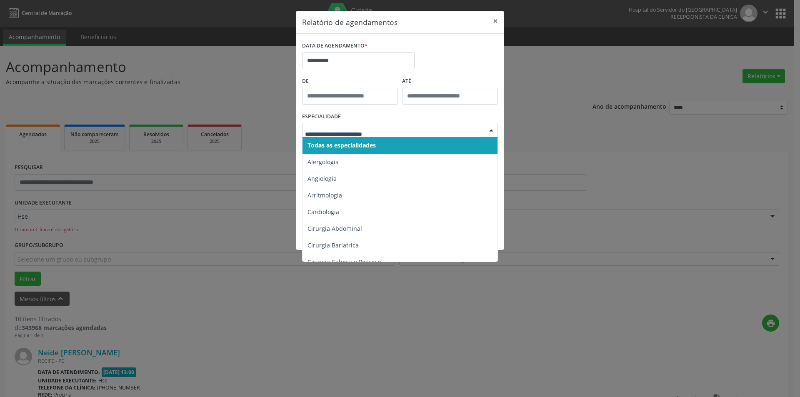
click at [427, 147] on span "Todas as especialidades" at bounding box center [400, 145] width 196 height 17
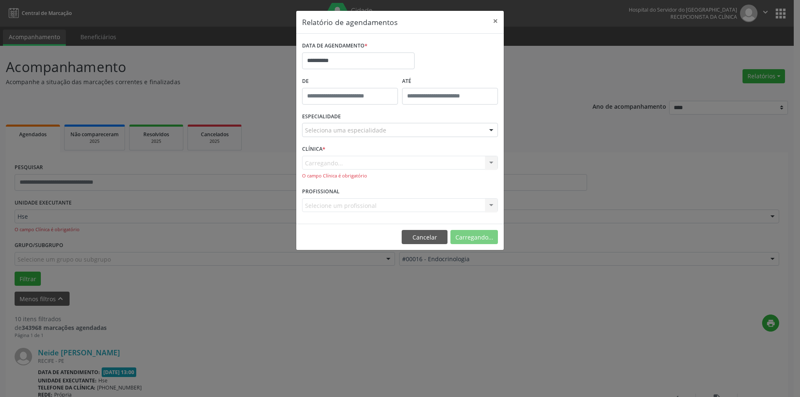
click at [416, 130] on div "Seleciona uma especialidade" at bounding box center [400, 130] width 196 height 14
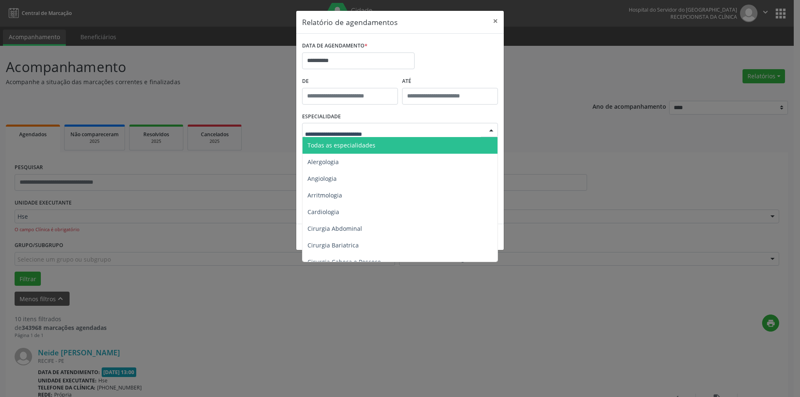
click at [411, 149] on span "Todas as especialidades" at bounding box center [400, 145] width 196 height 17
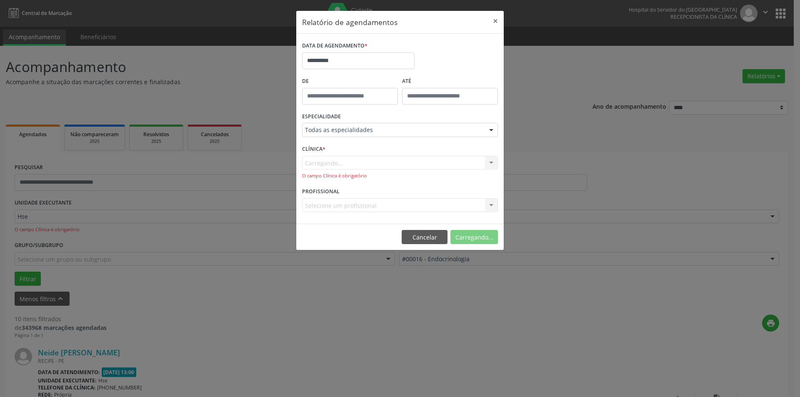
click at [396, 161] on div "Carregando... Nenhum resultado encontrado para: " " Não há nenhuma opção para s…" at bounding box center [400, 168] width 196 height 24
click at [434, 154] on div "CLÍNICA * Carregando... Nenhum resultado encontrado para: " " Não há nenhuma op…" at bounding box center [400, 164] width 200 height 42
click at [471, 237] on button "Imprimir" at bounding box center [475, 237] width 46 height 14
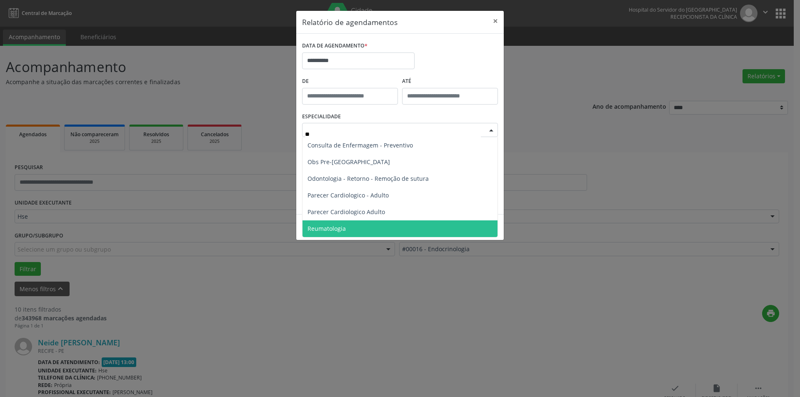
click at [397, 226] on span "Reumatologia" at bounding box center [399, 228] width 195 height 17
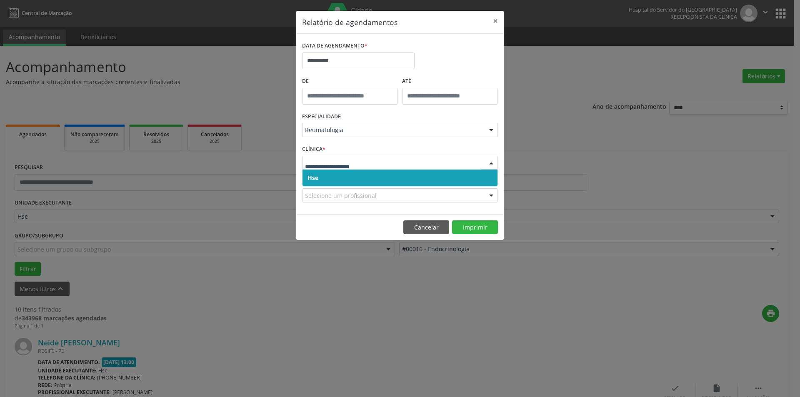
click at [396, 176] on span "Hse" at bounding box center [399, 177] width 195 height 17
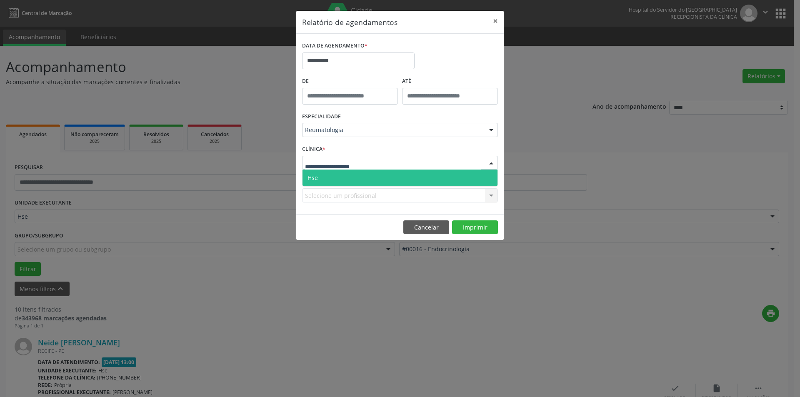
click at [394, 162] on div at bounding box center [400, 163] width 196 height 14
click at [391, 177] on span "Hse" at bounding box center [399, 177] width 195 height 17
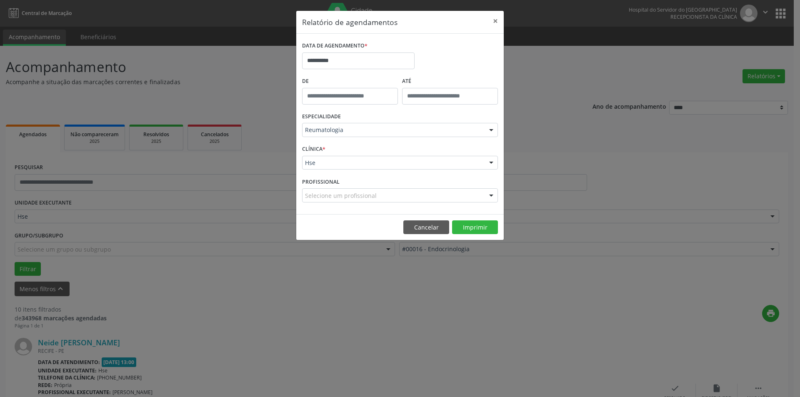
click at [439, 198] on div "Selecione um profissional" at bounding box center [400, 195] width 196 height 14
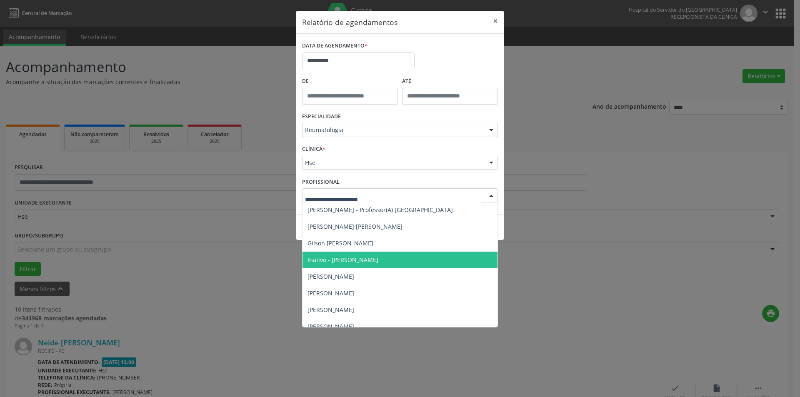
scroll to position [25, 0]
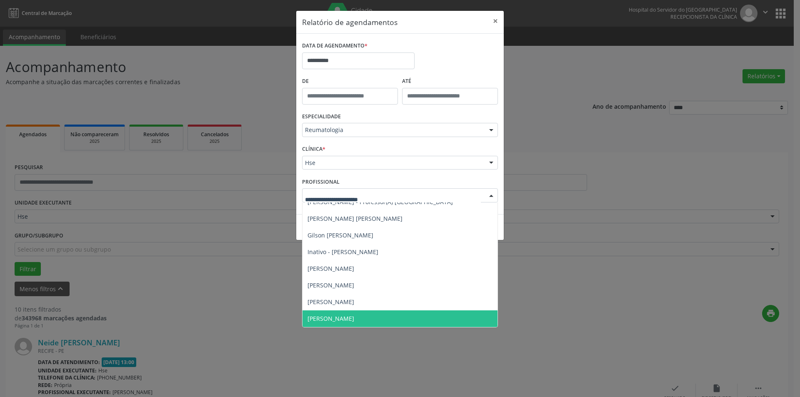
click at [418, 315] on span "[PERSON_NAME]" at bounding box center [399, 318] width 195 height 17
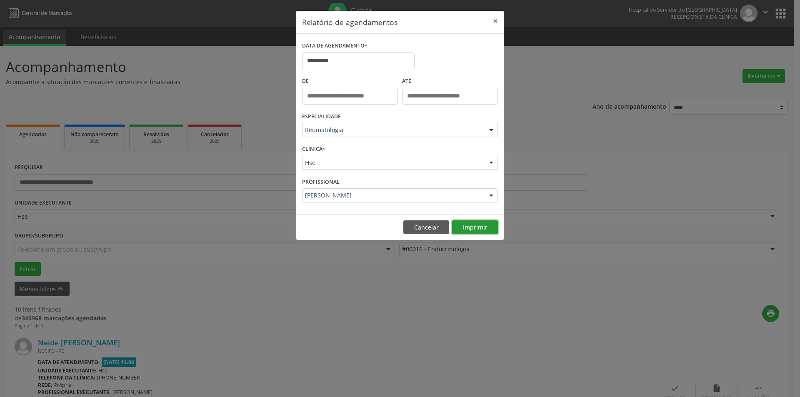
click at [478, 231] on button "Imprimir" at bounding box center [475, 227] width 46 height 14
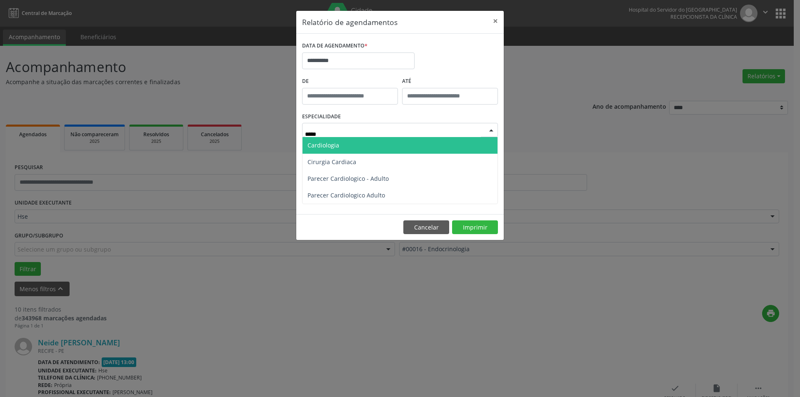
click at [394, 147] on span "Cardiologia" at bounding box center [399, 145] width 195 height 17
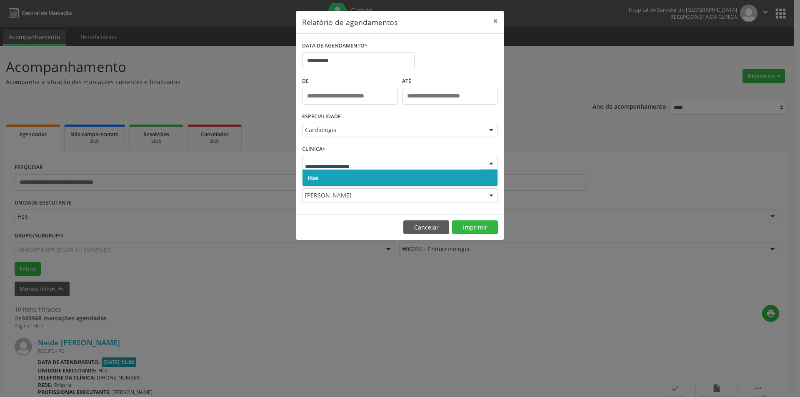
click at [395, 182] on span "Hse" at bounding box center [399, 177] width 195 height 17
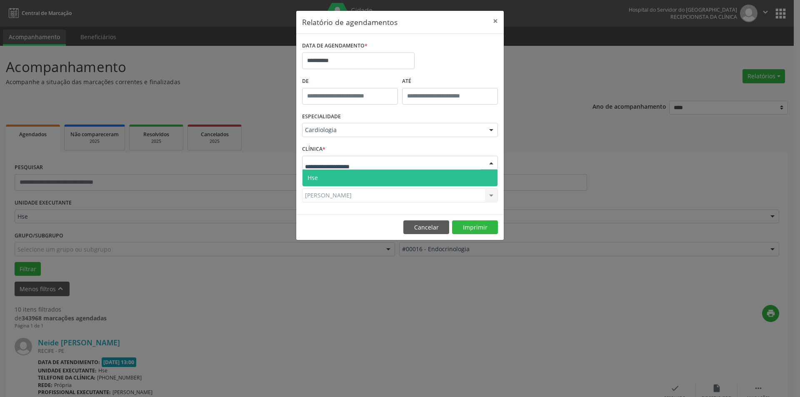
click at [389, 162] on div at bounding box center [400, 163] width 196 height 14
click at [383, 174] on span "Hse" at bounding box center [399, 177] width 195 height 17
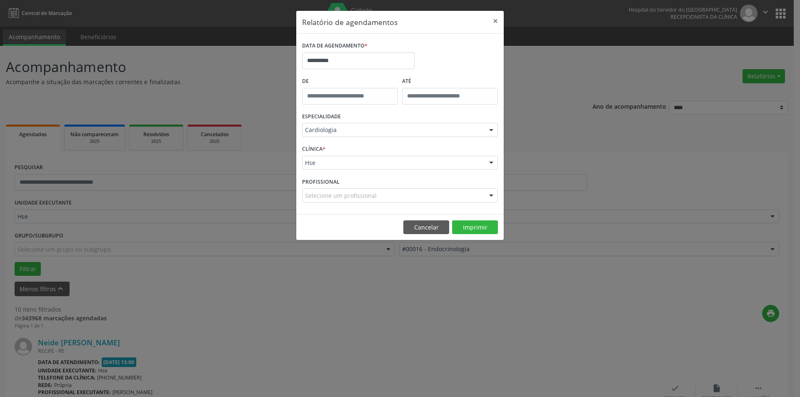
click at [388, 194] on div "Selecione um profissional" at bounding box center [400, 195] width 196 height 14
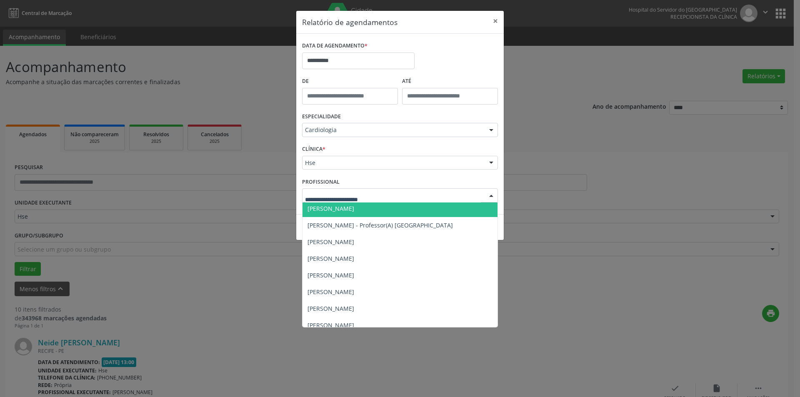
scroll to position [175, 0]
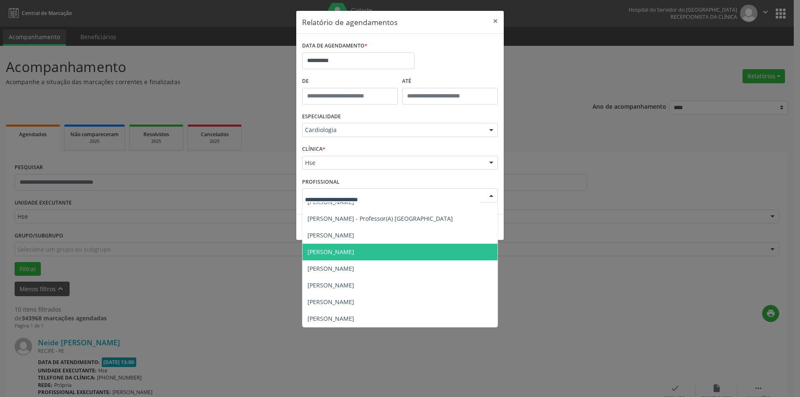
click at [401, 252] on span "[PERSON_NAME]" at bounding box center [399, 252] width 195 height 17
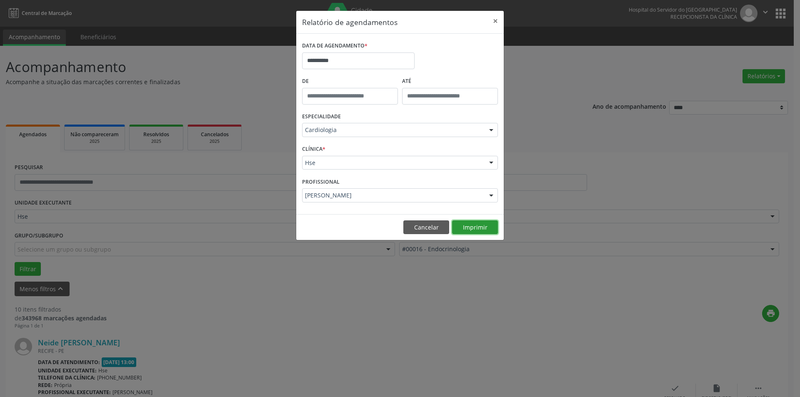
click at [469, 229] on button "Imprimir" at bounding box center [475, 227] width 46 height 14
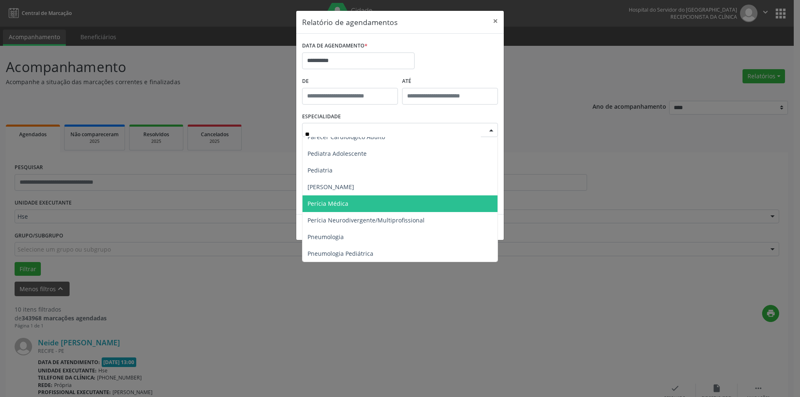
scroll to position [0, 0]
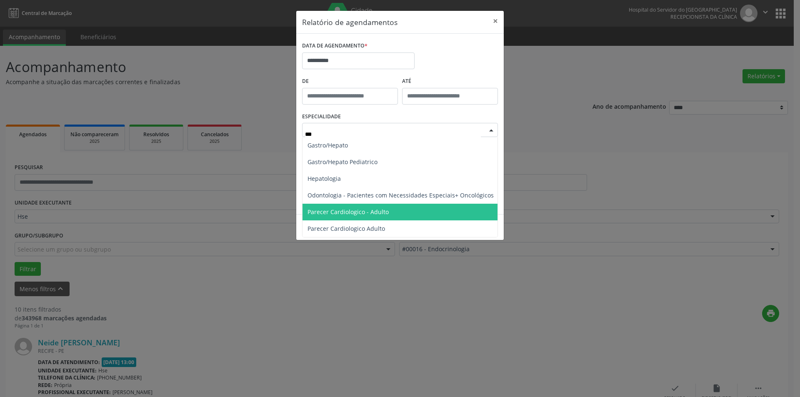
type input "****"
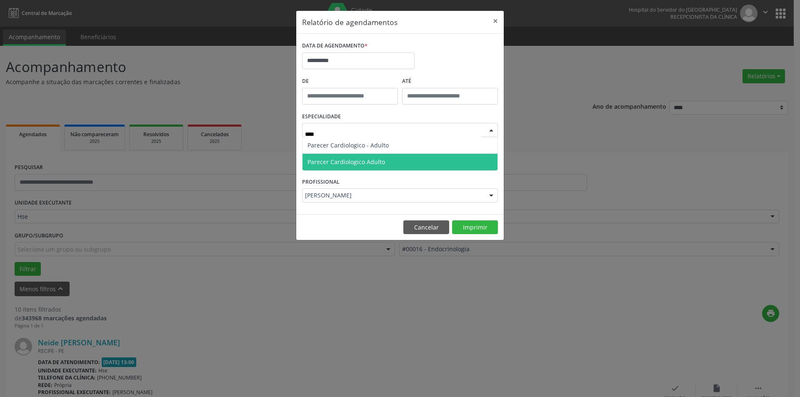
click at [405, 159] on span "Parecer Cardiologico Adulto" at bounding box center [399, 162] width 195 height 17
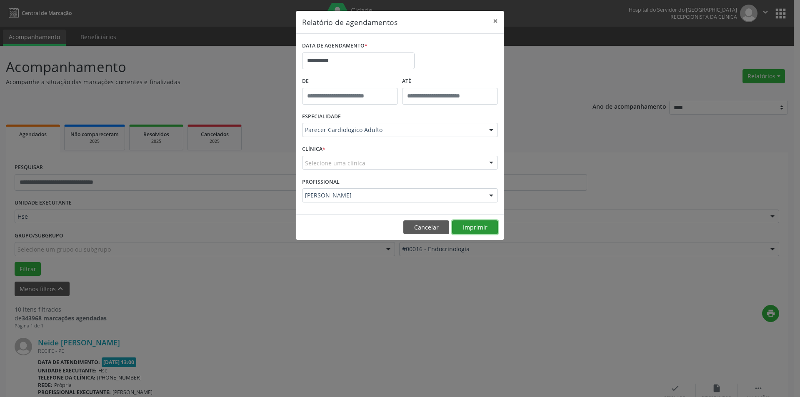
click at [466, 226] on button "Imprimir" at bounding box center [475, 227] width 46 height 14
click at [493, 20] on button "×" at bounding box center [495, 21] width 17 height 20
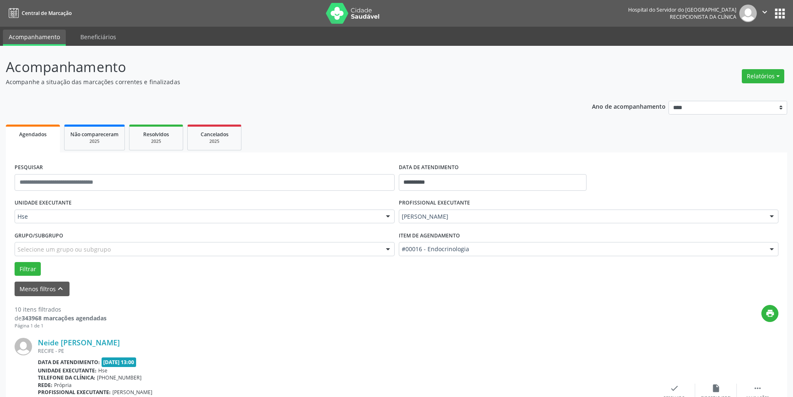
click at [747, 85] on div "Relatórios Agendamentos Procedimentos realizados" at bounding box center [763, 76] width 48 height 20
click at [750, 79] on button "Relatórios" at bounding box center [763, 76] width 42 height 14
click at [719, 94] on link "Agendamentos" at bounding box center [740, 94] width 90 height 12
select select "*"
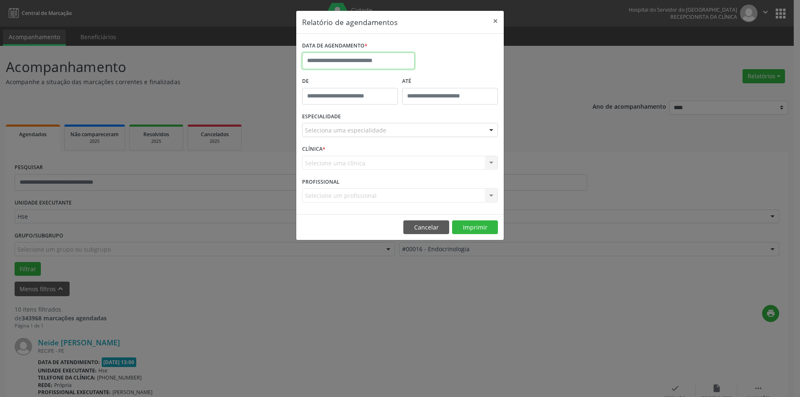
click at [358, 54] on input "text" at bounding box center [358, 60] width 112 height 17
click at [330, 153] on span "20" at bounding box center [329, 154] width 16 height 16
type input "**********"
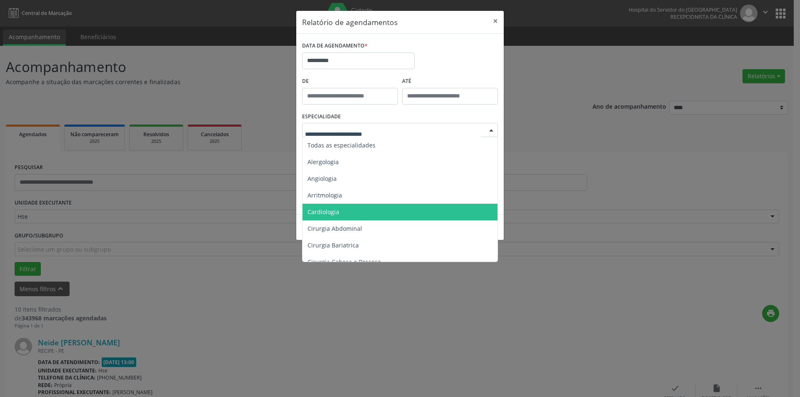
click at [377, 211] on span "Cardiologia" at bounding box center [400, 212] width 196 height 17
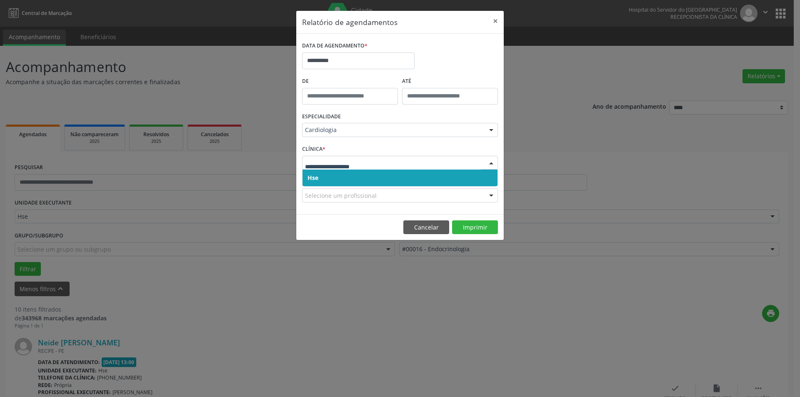
click at [414, 177] on span "Hse" at bounding box center [399, 177] width 195 height 17
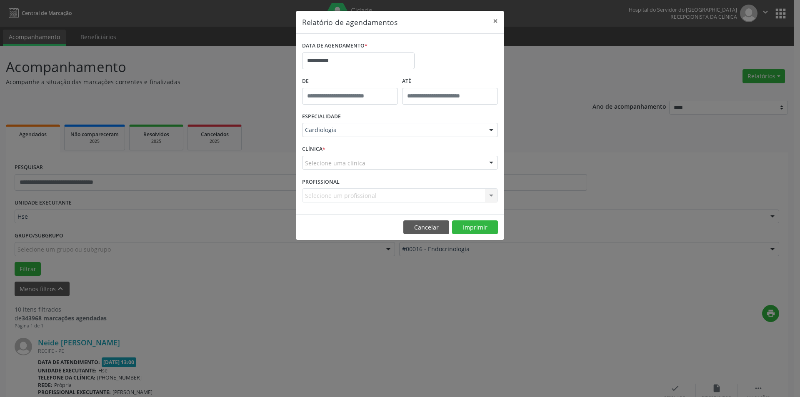
click at [411, 162] on div "Selecione uma clínica" at bounding box center [400, 163] width 196 height 14
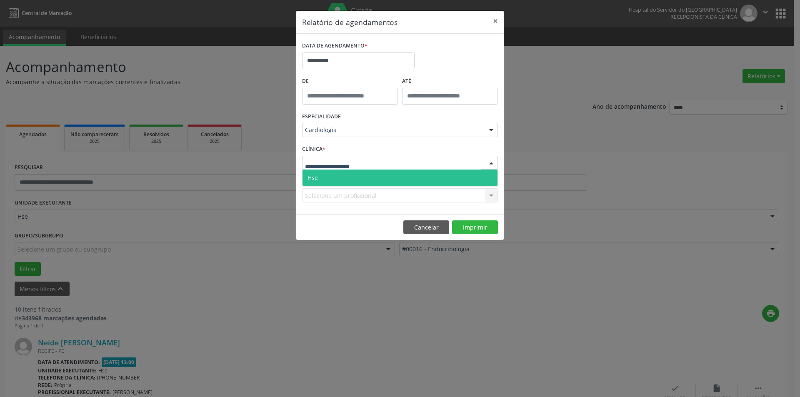
click at [400, 182] on span "Hse" at bounding box center [399, 177] width 195 height 17
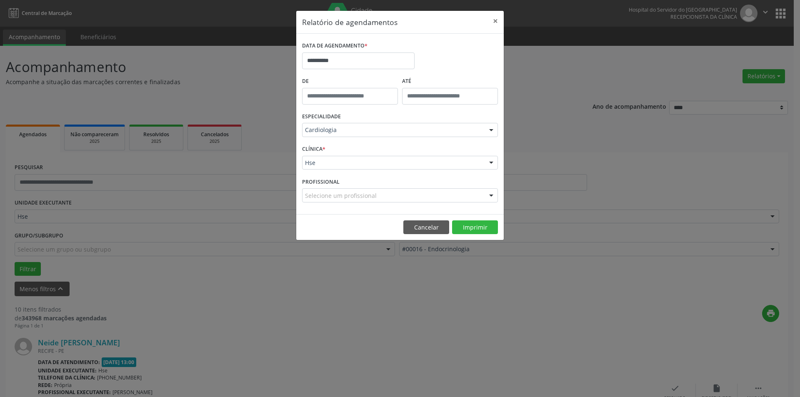
click at [421, 195] on div "Selecione um profissional" at bounding box center [400, 195] width 196 height 14
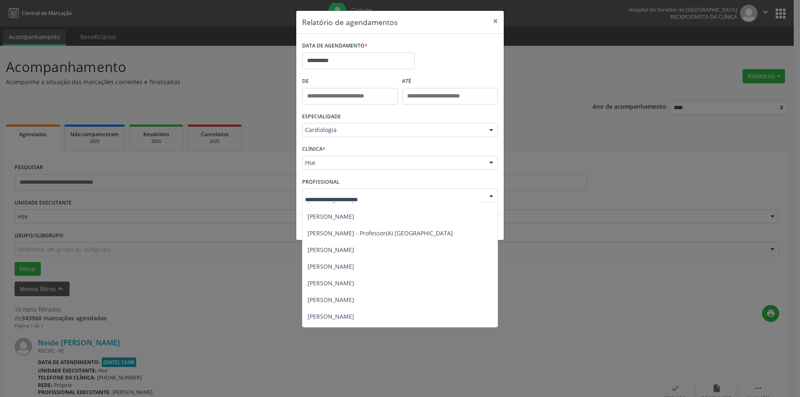
scroll to position [175, 0]
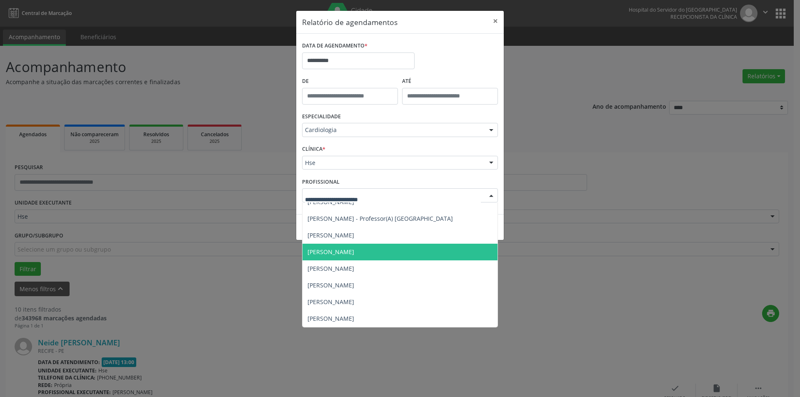
click at [400, 252] on span "[PERSON_NAME]" at bounding box center [399, 252] width 195 height 17
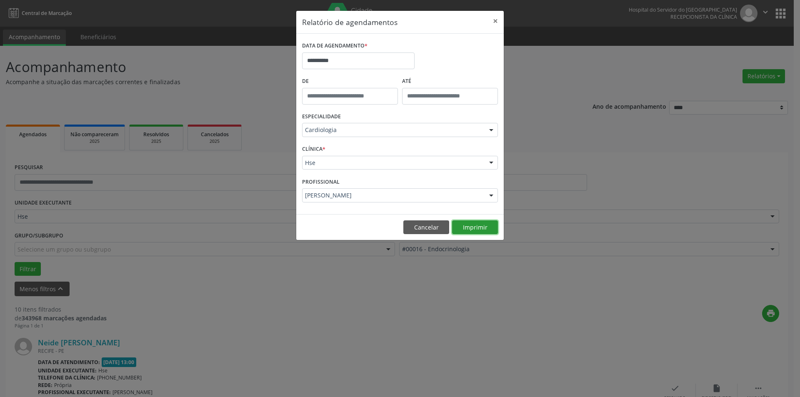
click at [478, 229] on button "Imprimir" at bounding box center [475, 227] width 46 height 14
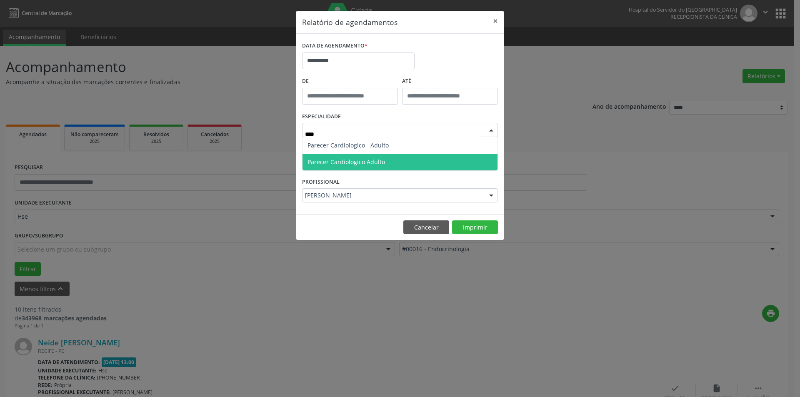
click at [407, 164] on span "Parecer Cardiologico Adulto" at bounding box center [399, 162] width 195 height 17
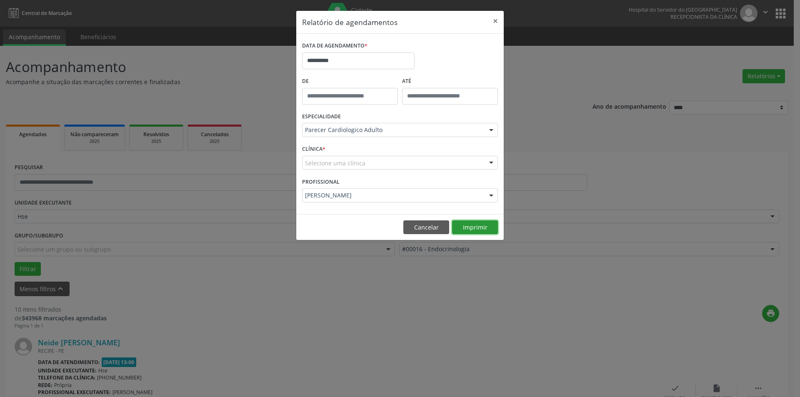
click at [476, 229] on button "Imprimir" at bounding box center [475, 227] width 46 height 14
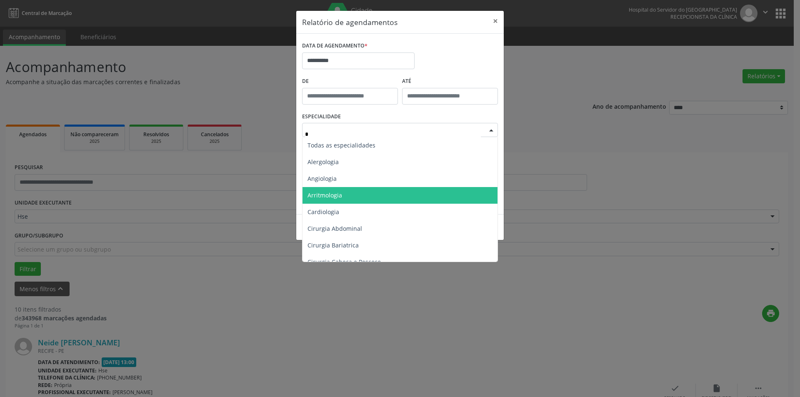
type input "**"
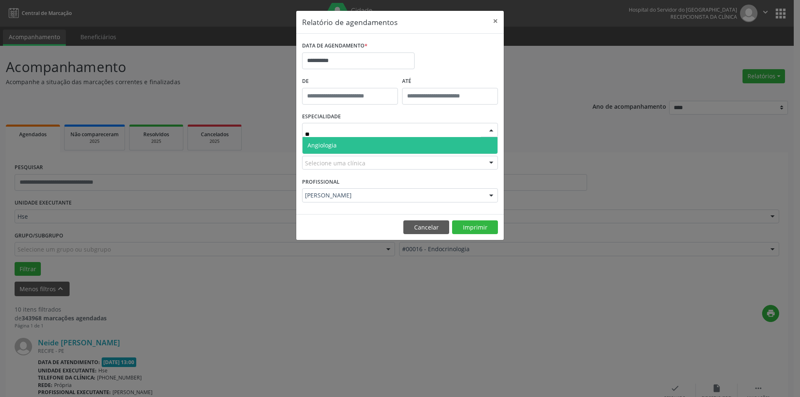
click at [370, 138] on span "Angiologia" at bounding box center [399, 145] width 195 height 17
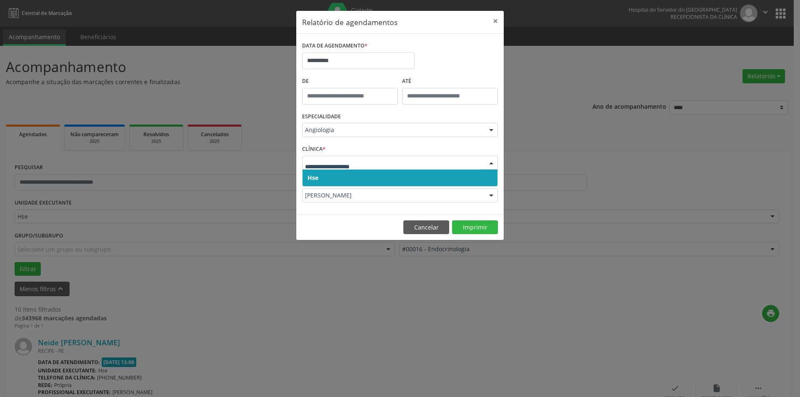
click at [372, 170] on span "Hse" at bounding box center [399, 177] width 195 height 17
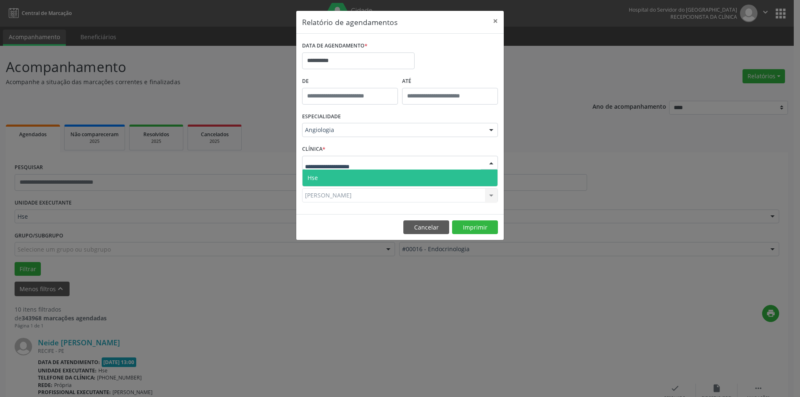
click at [376, 159] on div at bounding box center [400, 163] width 196 height 14
click at [375, 177] on span "Hse" at bounding box center [399, 177] width 195 height 17
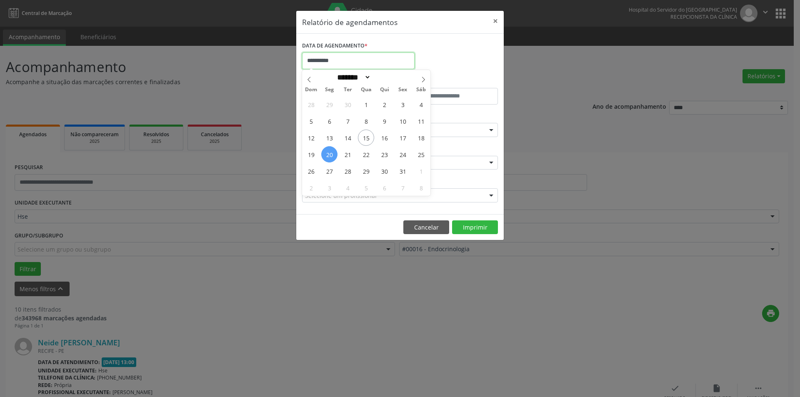
click at [333, 65] on input "**********" at bounding box center [358, 60] width 112 height 17
click at [403, 137] on span "17" at bounding box center [402, 138] width 16 height 16
type input "**********"
click at [403, 137] on span "17" at bounding box center [402, 138] width 16 height 16
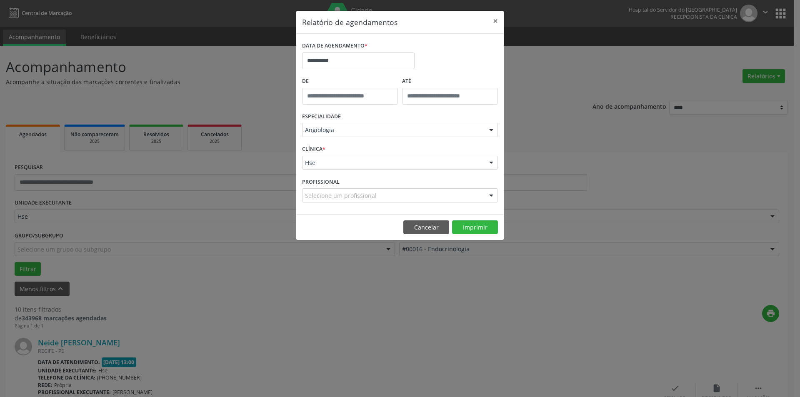
click at [396, 197] on div "Selecione um profissional" at bounding box center [400, 195] width 196 height 14
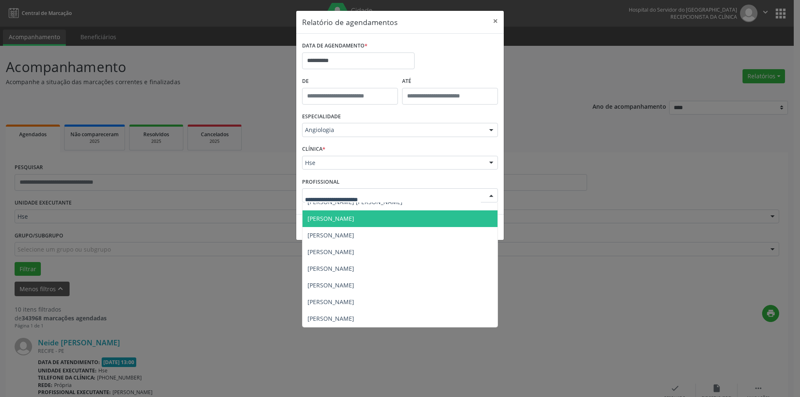
click at [354, 218] on span "[PERSON_NAME]" at bounding box center [330, 218] width 47 height 8
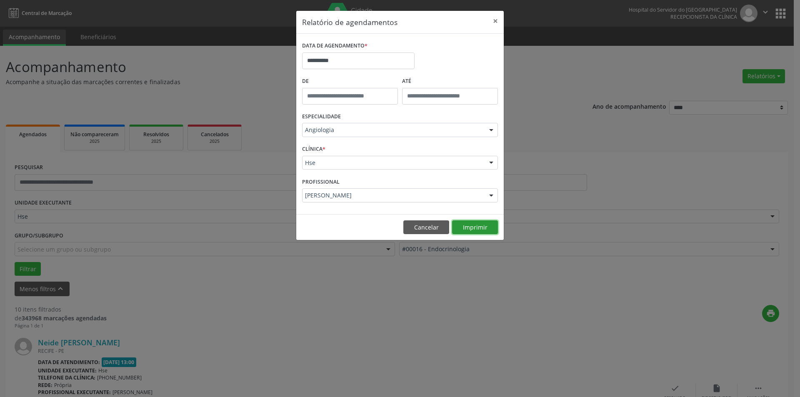
click at [469, 228] on button "Imprimir" at bounding box center [475, 227] width 46 height 14
click at [493, 23] on button "×" at bounding box center [495, 21] width 17 height 20
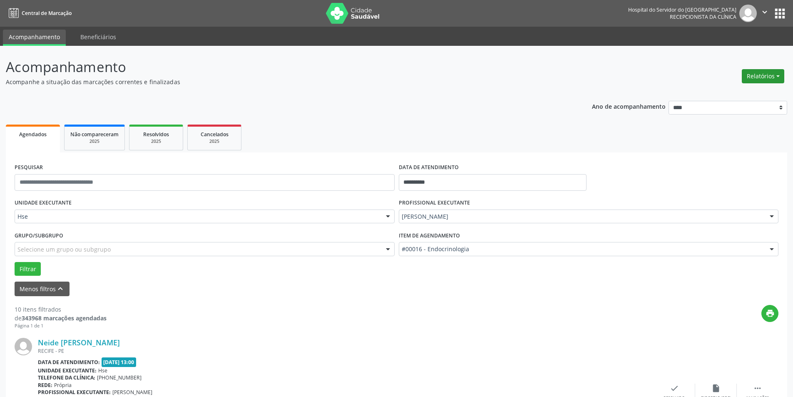
click at [758, 71] on button "Relatórios" at bounding box center [763, 76] width 42 height 14
click at [728, 97] on link "Agendamentos" at bounding box center [740, 94] width 90 height 12
select select "*"
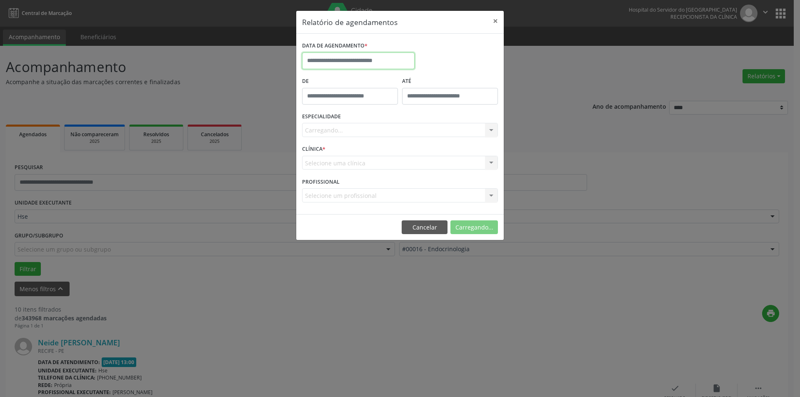
click at [353, 67] on input "text" at bounding box center [358, 60] width 112 height 17
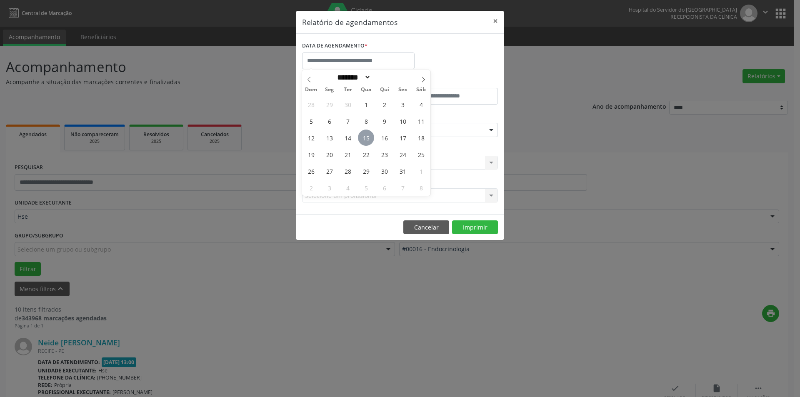
click at [366, 139] on span "15" at bounding box center [366, 138] width 16 height 16
type input "**********"
click at [369, 139] on span "15" at bounding box center [366, 138] width 16 height 16
click at [369, 139] on div "ESPECIALIDADE Seleciona uma especialidade Todas as especialidades Alergologia A…" at bounding box center [400, 126] width 200 height 32
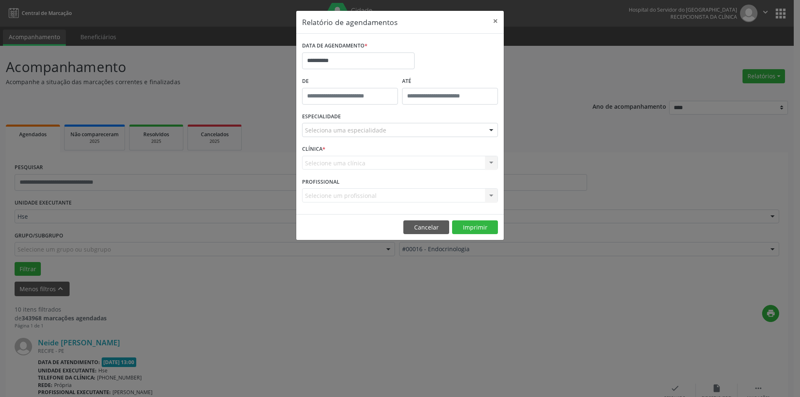
click at [416, 130] on div "Seleciona uma especialidade" at bounding box center [400, 130] width 196 height 14
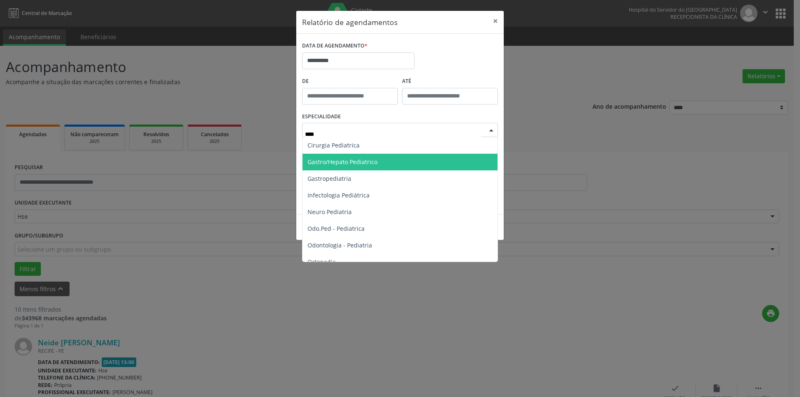
type input "*****"
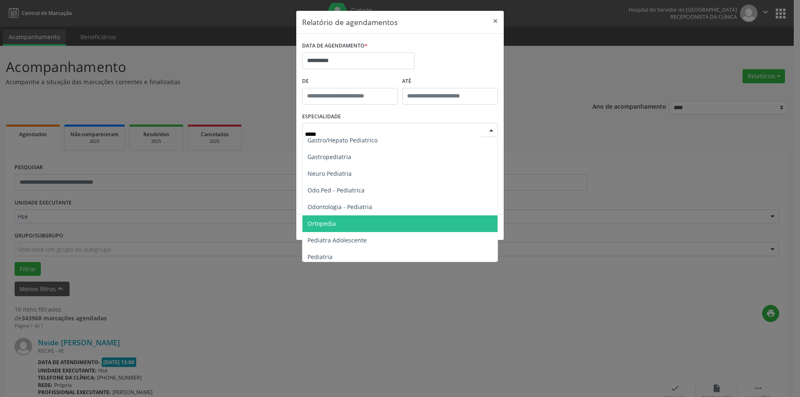
scroll to position [42, 0]
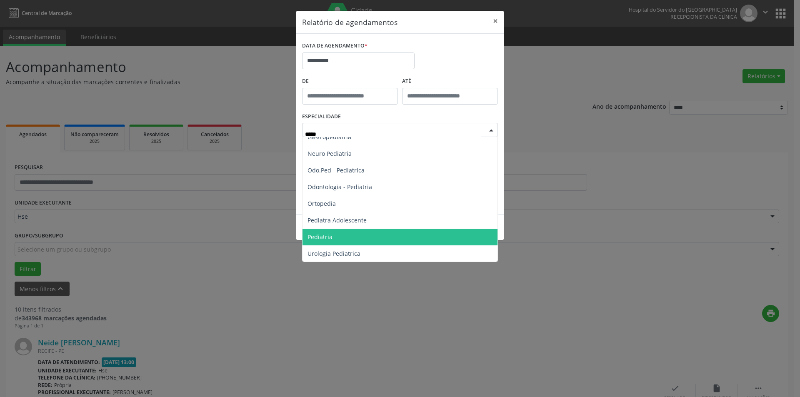
click at [388, 237] on span "Pediatria" at bounding box center [399, 237] width 195 height 17
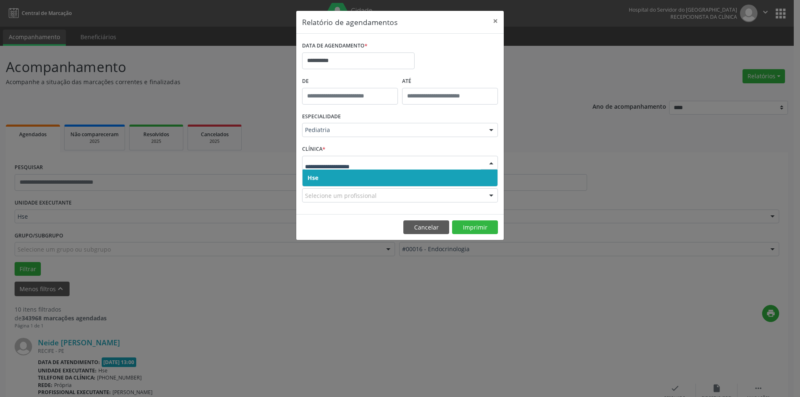
click at [422, 183] on span "Hse" at bounding box center [399, 177] width 195 height 17
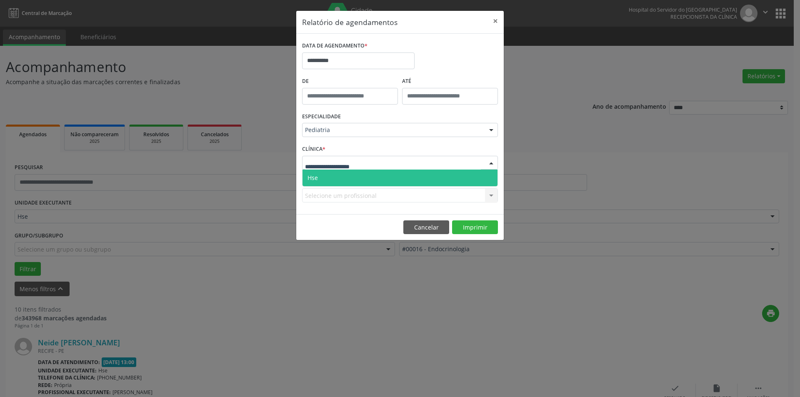
click at [420, 161] on div at bounding box center [400, 163] width 196 height 14
click at [414, 174] on span "Hse" at bounding box center [399, 177] width 195 height 17
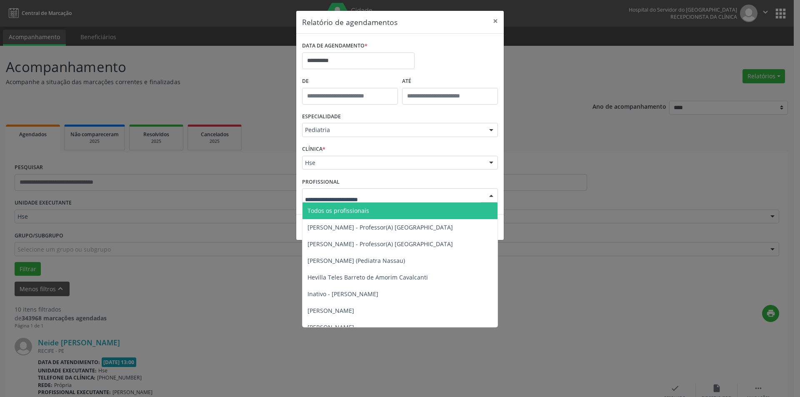
click at [421, 196] on div at bounding box center [400, 195] width 196 height 14
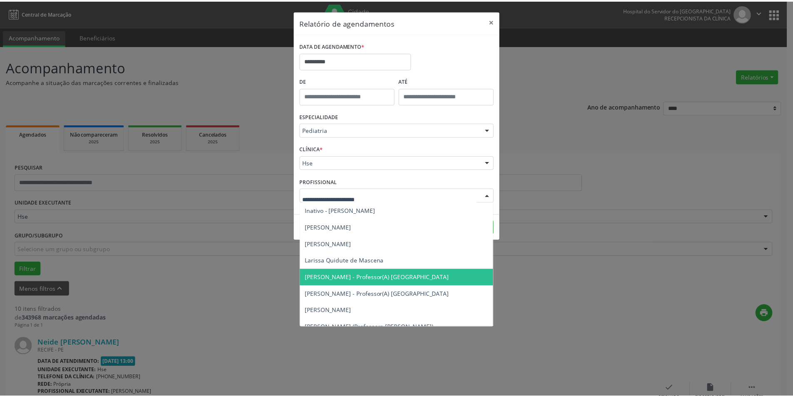
scroll to position [125, 0]
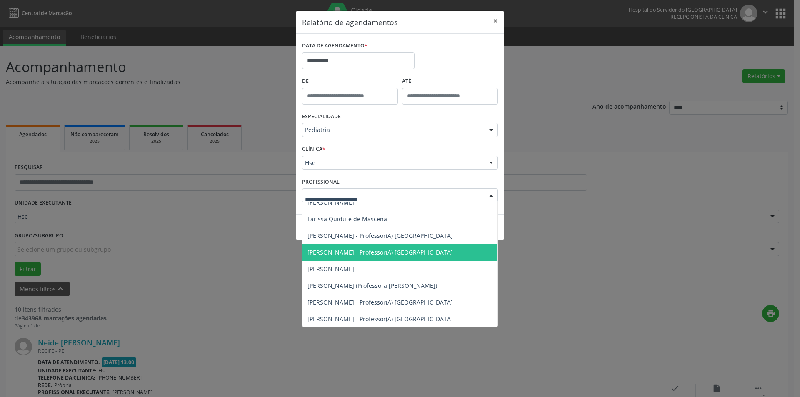
click at [446, 254] on span "[PERSON_NAME] - Professor(A) [GEOGRAPHIC_DATA]" at bounding box center [379, 252] width 145 height 8
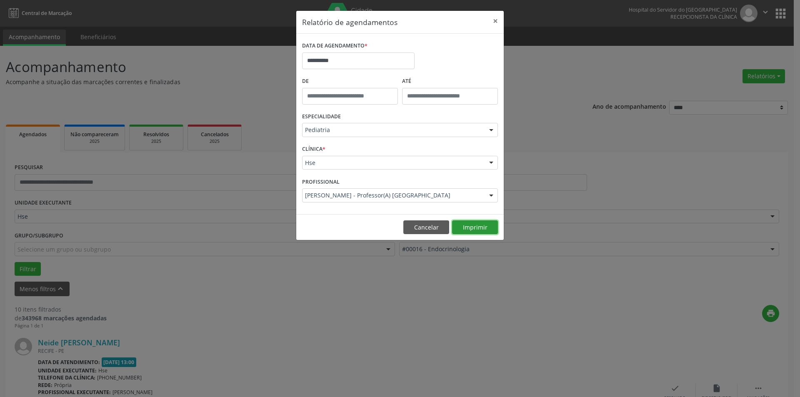
click at [478, 225] on button "Imprimir" at bounding box center [475, 227] width 46 height 14
click at [497, 20] on button "×" at bounding box center [495, 21] width 17 height 20
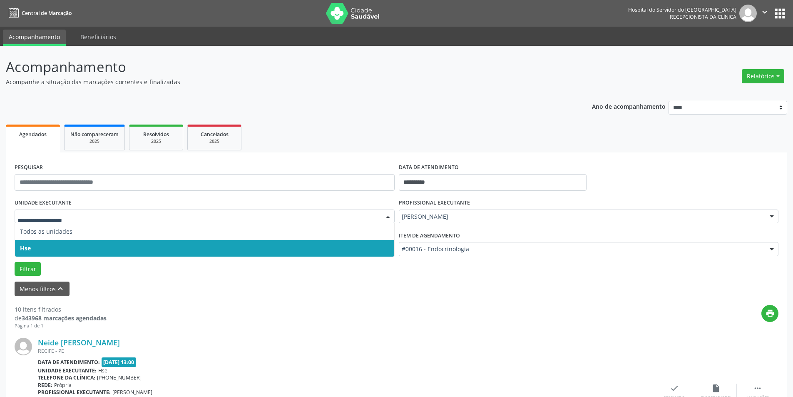
click at [109, 244] on span "Hse" at bounding box center [204, 248] width 379 height 17
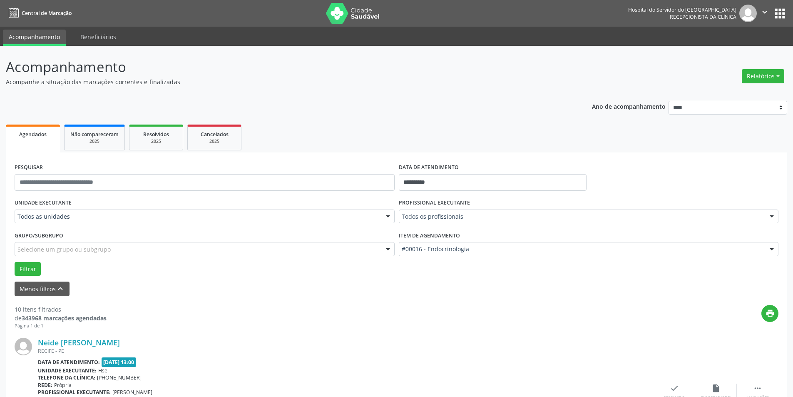
click at [118, 222] on div "Todos as unidades" at bounding box center [205, 216] width 380 height 14
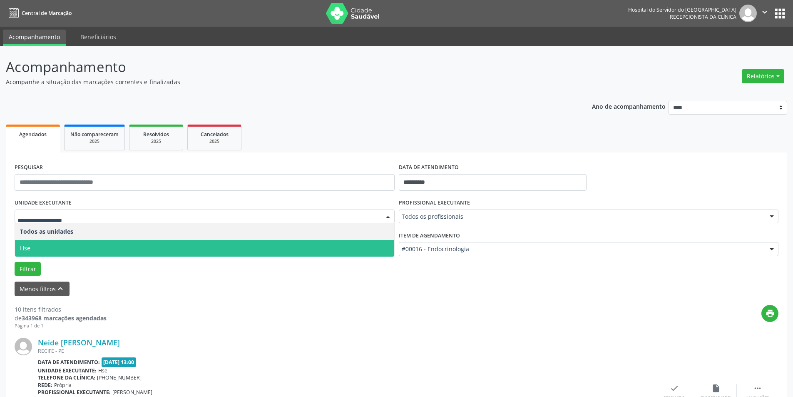
click at [108, 249] on span "Hse" at bounding box center [204, 248] width 379 height 17
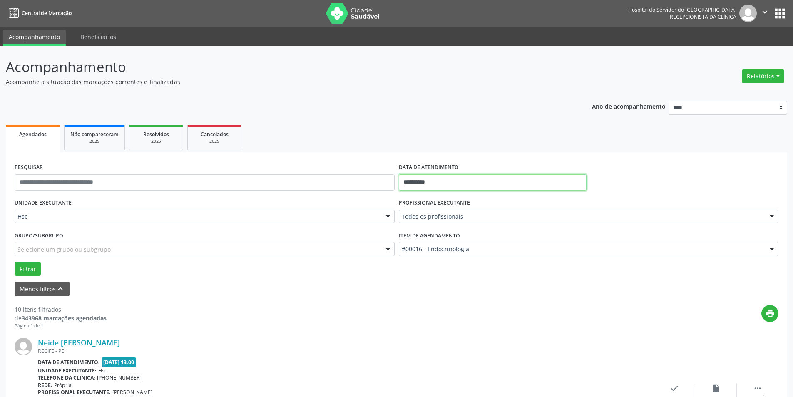
click at [463, 182] on input "**********" at bounding box center [493, 182] width 188 height 17
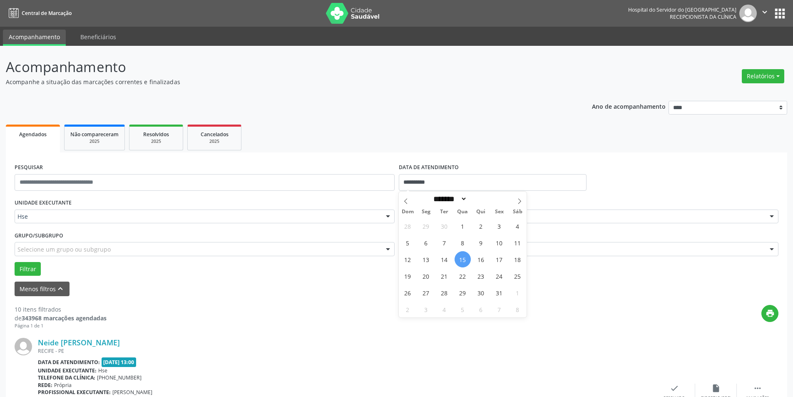
click at [461, 259] on span "15" at bounding box center [463, 259] width 16 height 16
type input "**********"
click at [461, 259] on span "15" at bounding box center [463, 259] width 16 height 16
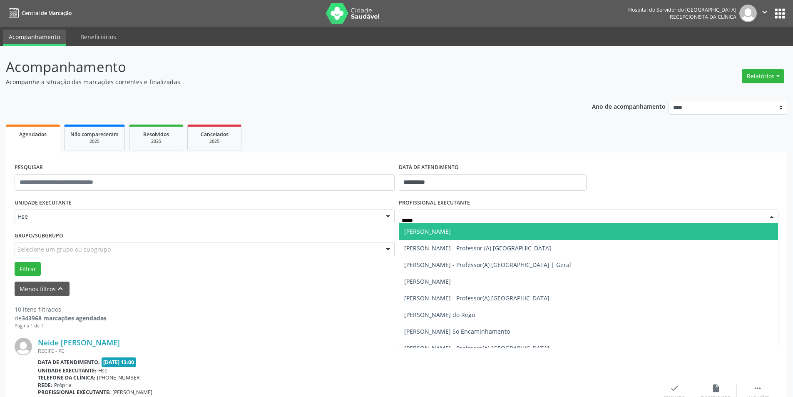
type input "******"
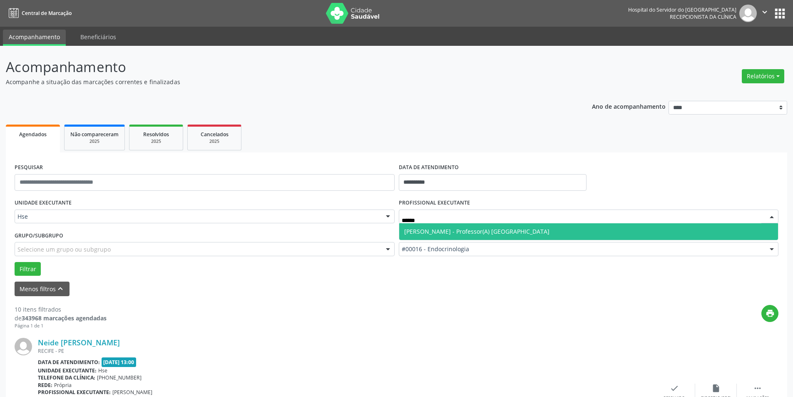
click at [492, 228] on span "[PERSON_NAME] - Professor(A) [GEOGRAPHIC_DATA]" at bounding box center [476, 231] width 145 height 8
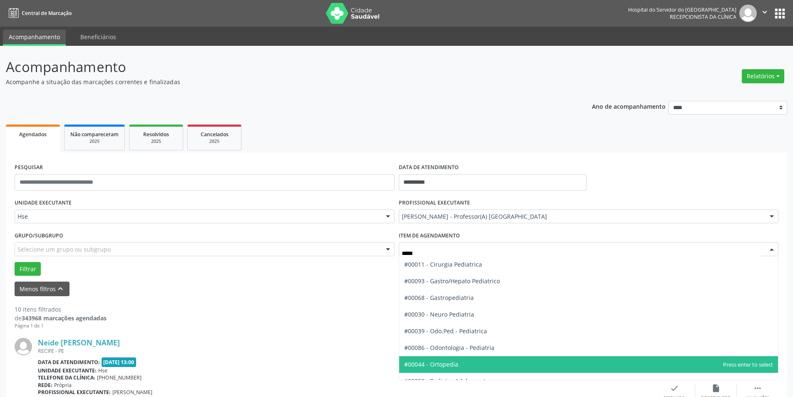
type input "******"
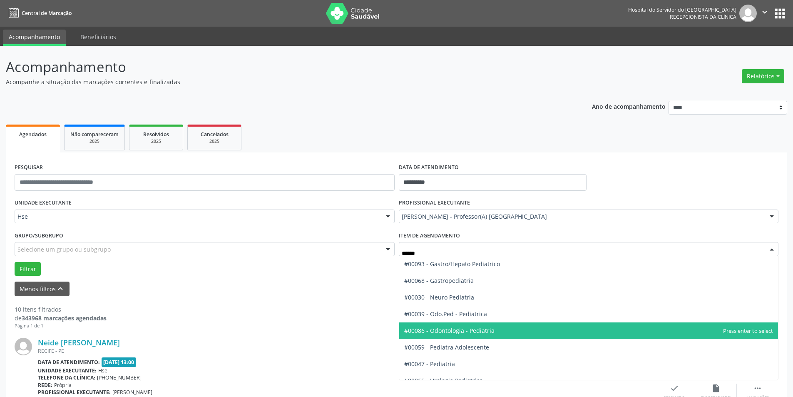
scroll to position [26, 0]
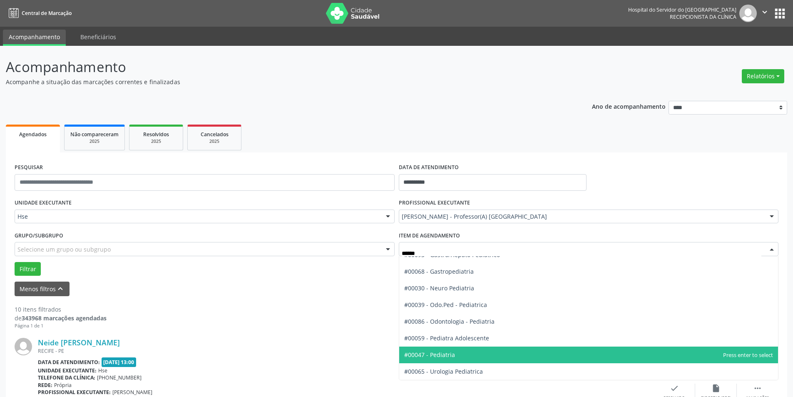
click at [501, 355] on span "#00047 - Pediatria" at bounding box center [588, 354] width 379 height 17
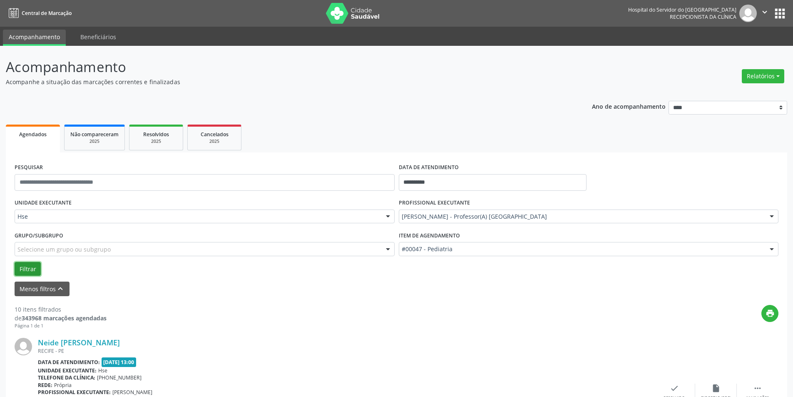
click at [24, 267] on button "Filtrar" at bounding box center [28, 269] width 26 height 14
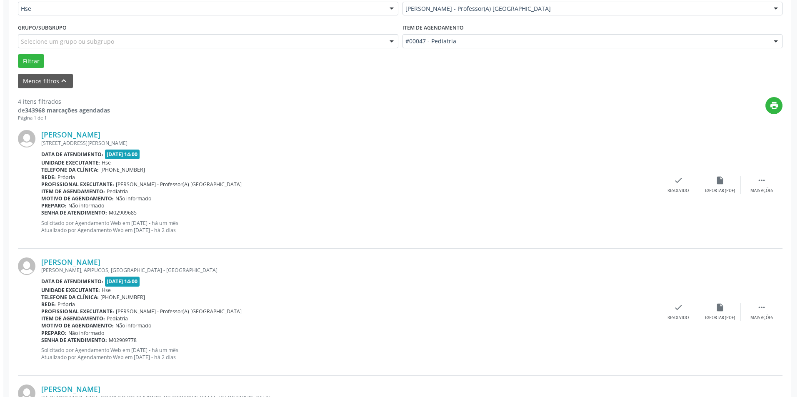
scroll to position [208, 0]
click at [676, 182] on icon "check" at bounding box center [674, 179] width 9 height 9
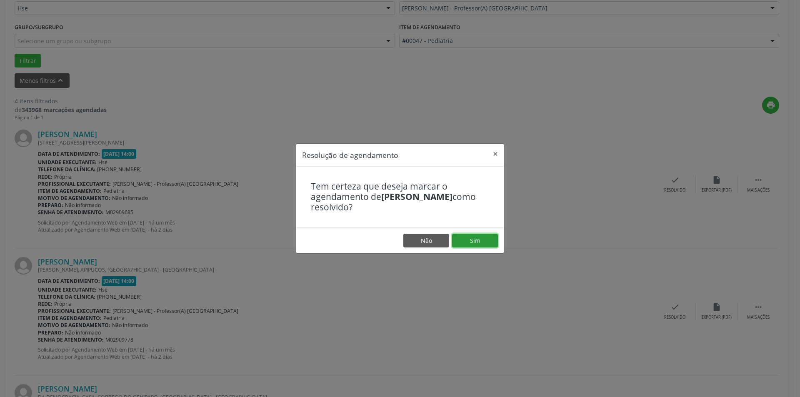
click at [481, 236] on button "Sim" at bounding box center [475, 241] width 46 height 14
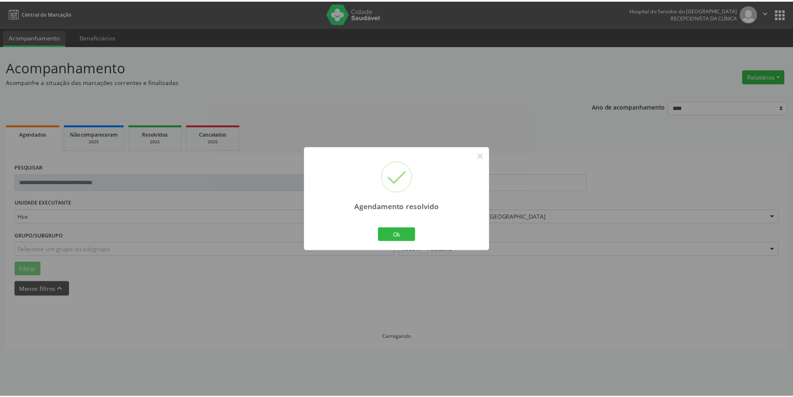
scroll to position [0, 0]
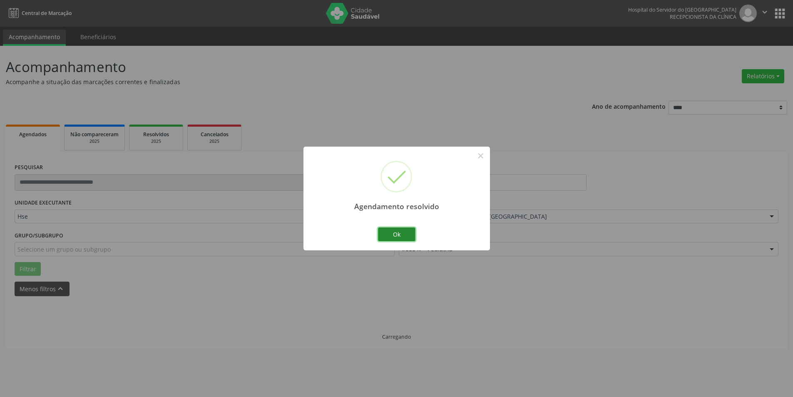
click at [408, 234] on button "Ok" at bounding box center [396, 234] width 37 height 14
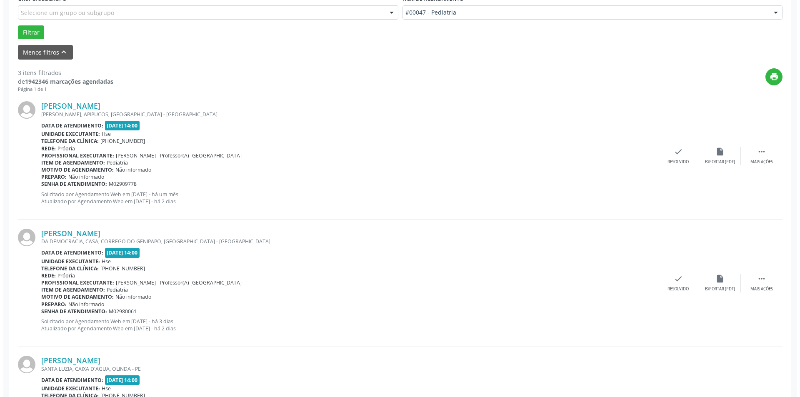
scroll to position [250, 0]
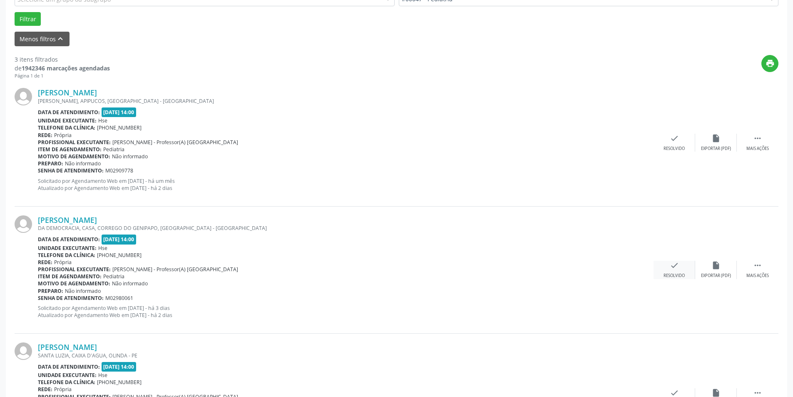
click at [680, 266] on div "check Resolvido" at bounding box center [675, 270] width 42 height 18
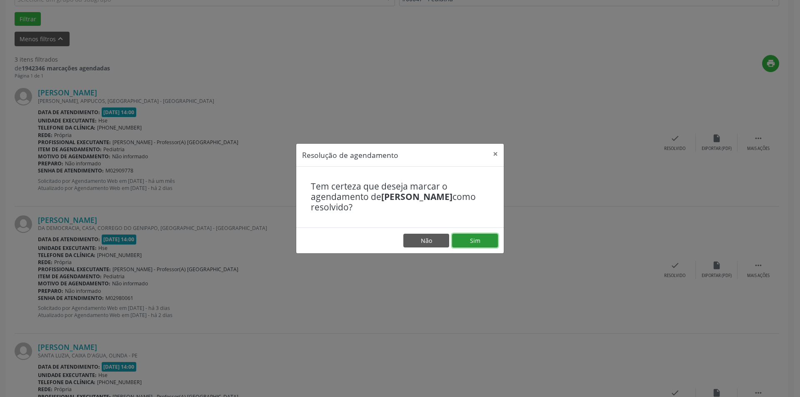
click at [485, 239] on button "Sim" at bounding box center [475, 241] width 46 height 14
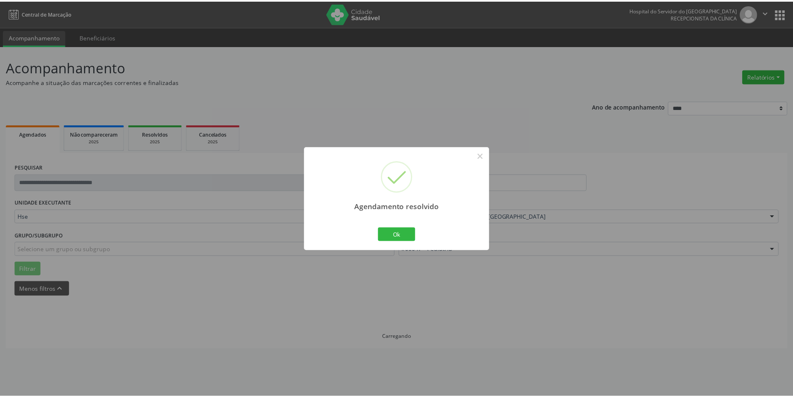
scroll to position [0, 0]
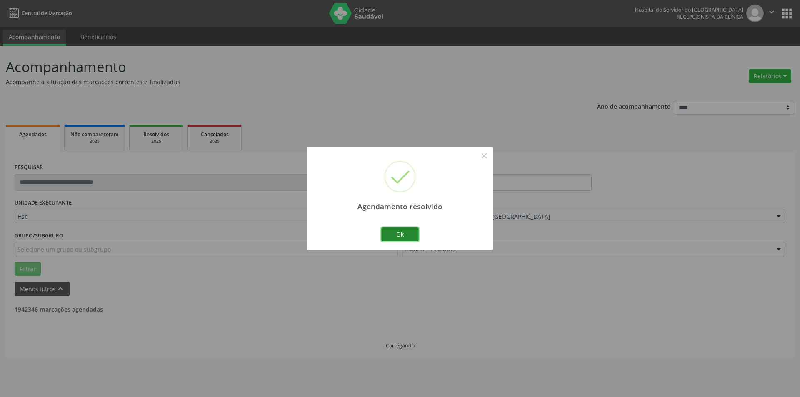
click at [409, 237] on button "Ok" at bounding box center [399, 234] width 37 height 14
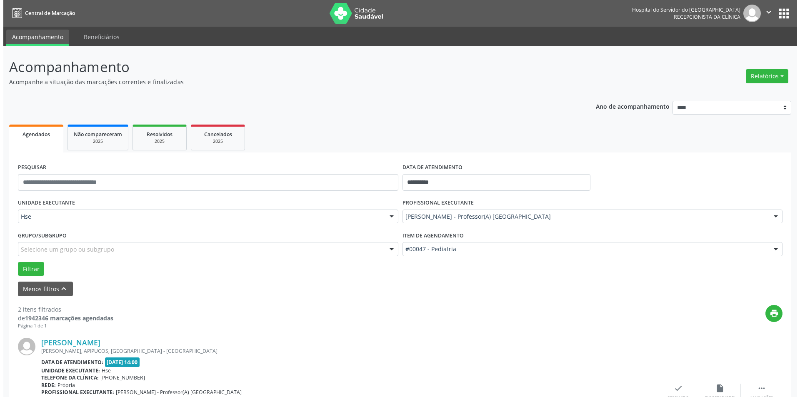
scroll to position [201, 0]
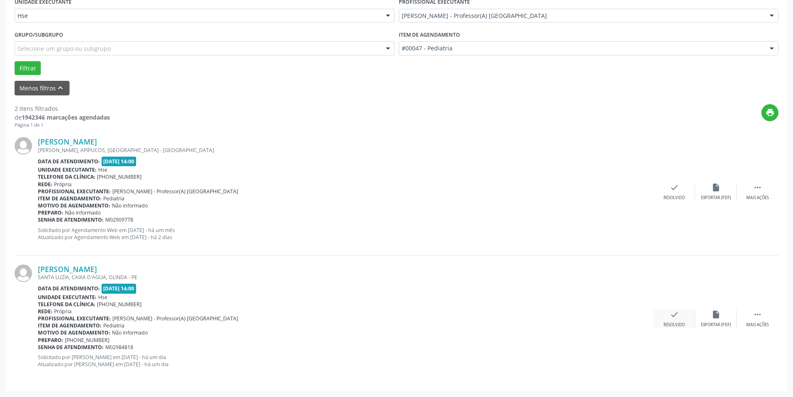
click at [668, 318] on div "check Resolvido" at bounding box center [675, 319] width 42 height 18
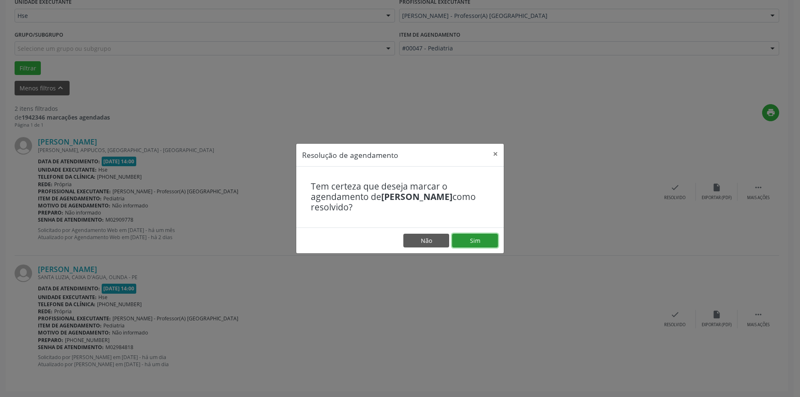
click at [480, 239] on button "Sim" at bounding box center [475, 241] width 46 height 14
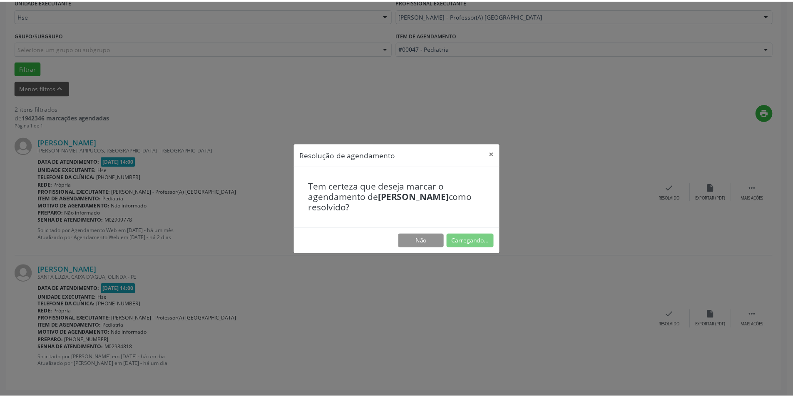
scroll to position [0, 0]
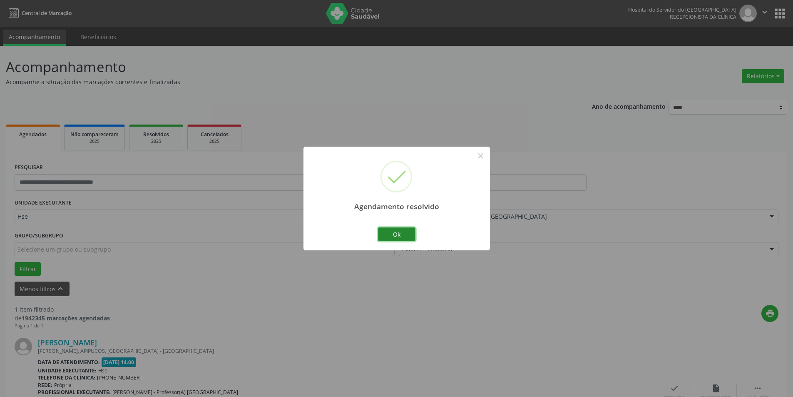
click at [403, 232] on button "Ok" at bounding box center [396, 234] width 37 height 14
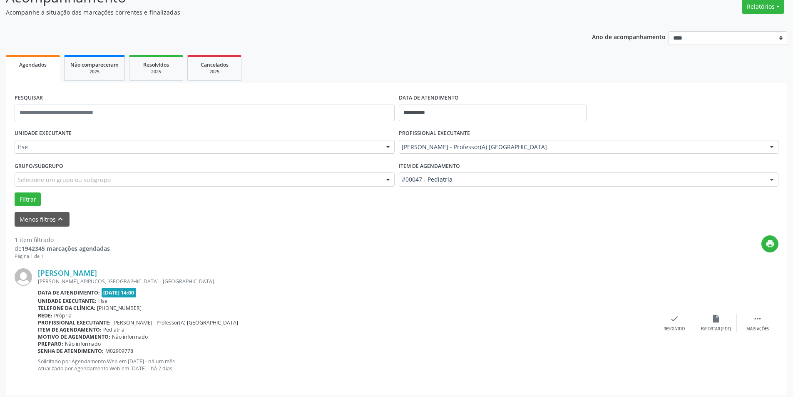
scroll to position [74, 0]
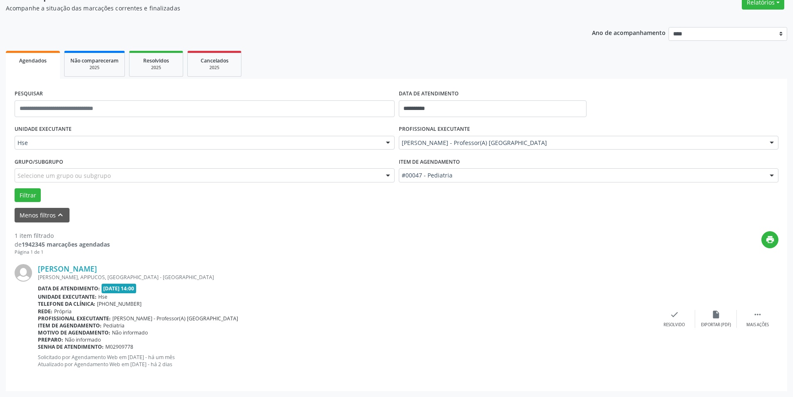
click at [630, 330] on div "Motivo de agendamento: Não informado" at bounding box center [346, 332] width 616 height 7
click at [762, 314] on icon "" at bounding box center [757, 314] width 9 height 9
click at [719, 321] on div "alarm_off Não compareceu" at bounding box center [716, 319] width 42 height 18
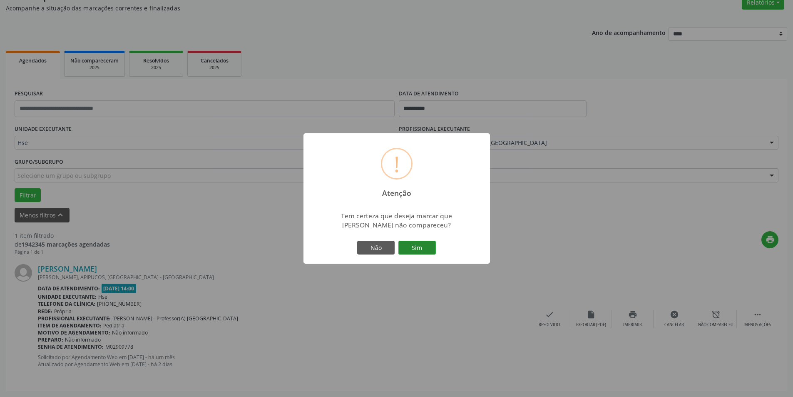
click at [415, 242] on button "Sim" at bounding box center [417, 248] width 37 height 14
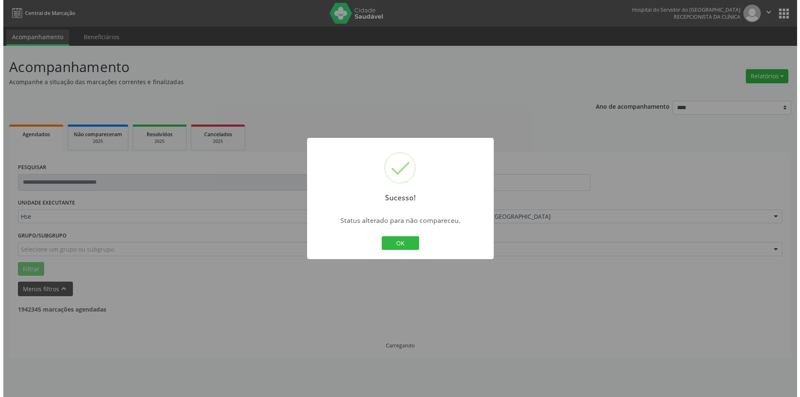
scroll to position [0, 0]
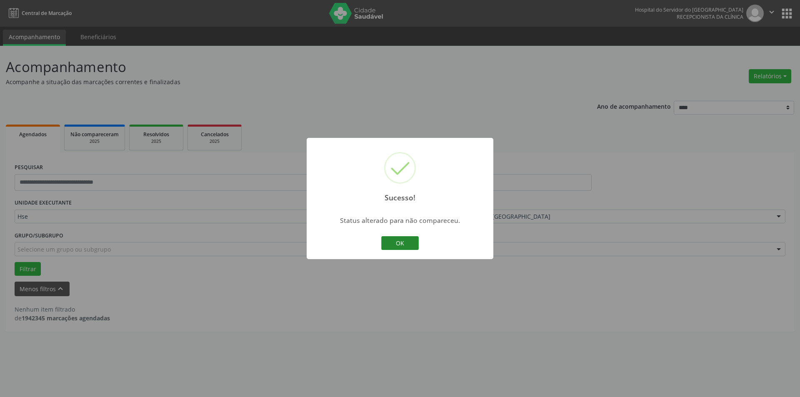
click at [414, 241] on button "OK" at bounding box center [399, 243] width 37 height 14
